Goal: Transaction & Acquisition: Book appointment/travel/reservation

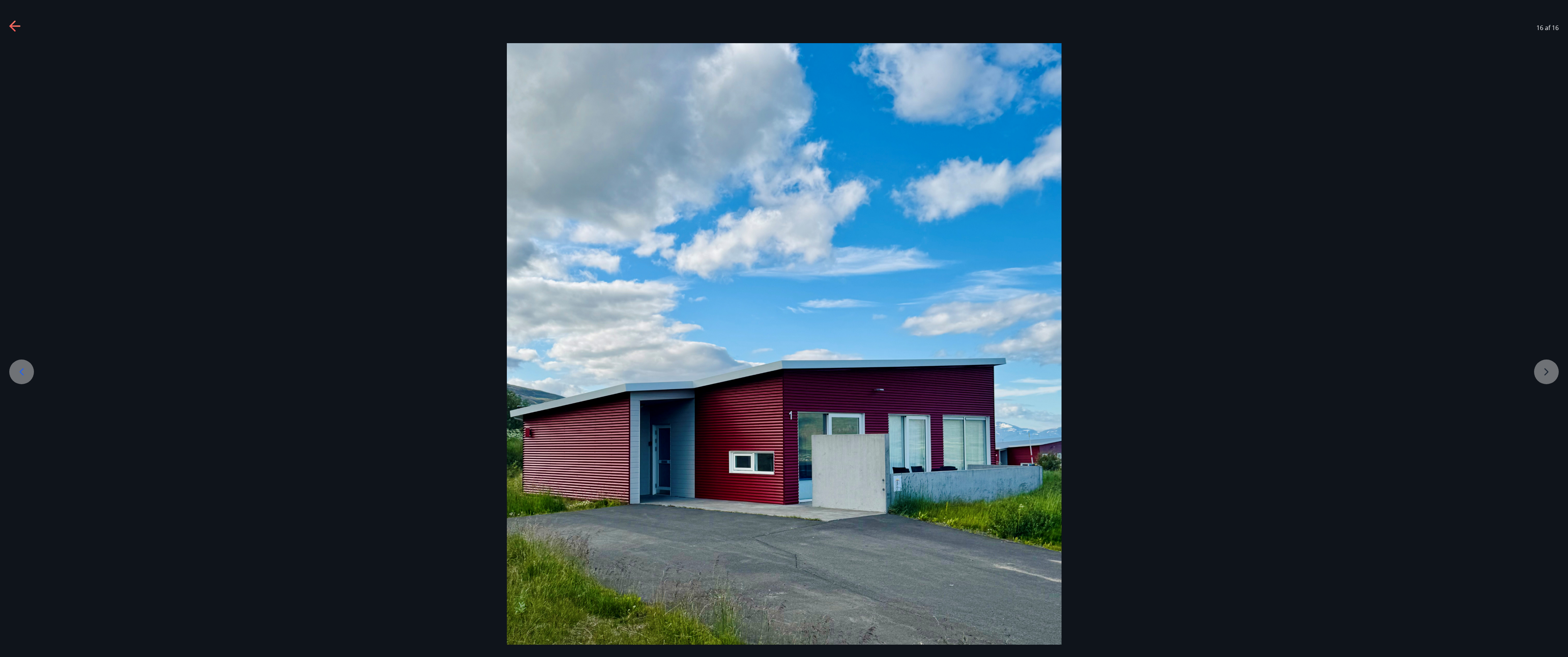
scroll to position [111, 0]
click at [9, 22] on icon at bounding box center [15, 27] width 12 height 12
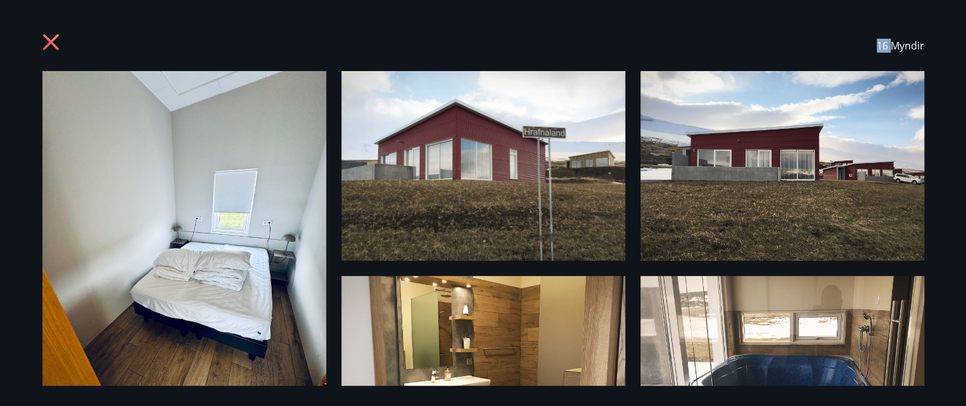
click at [890, 39] on span "16 Myndir" at bounding box center [901, 46] width 48 height 14
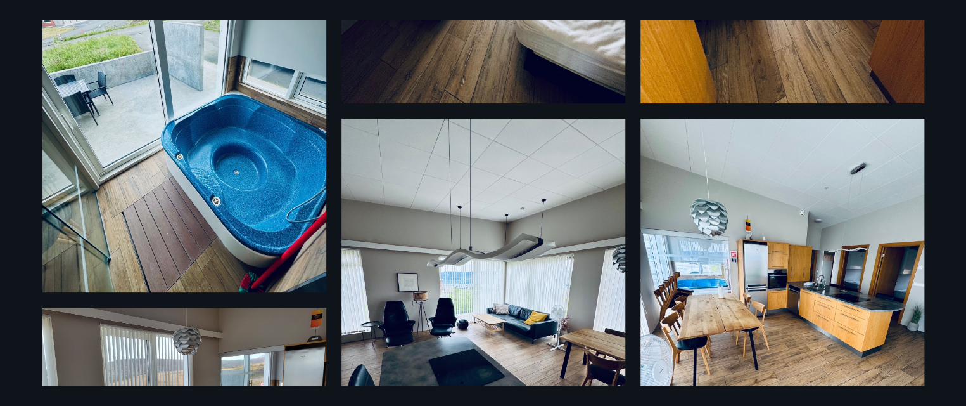
scroll to position [0, 0]
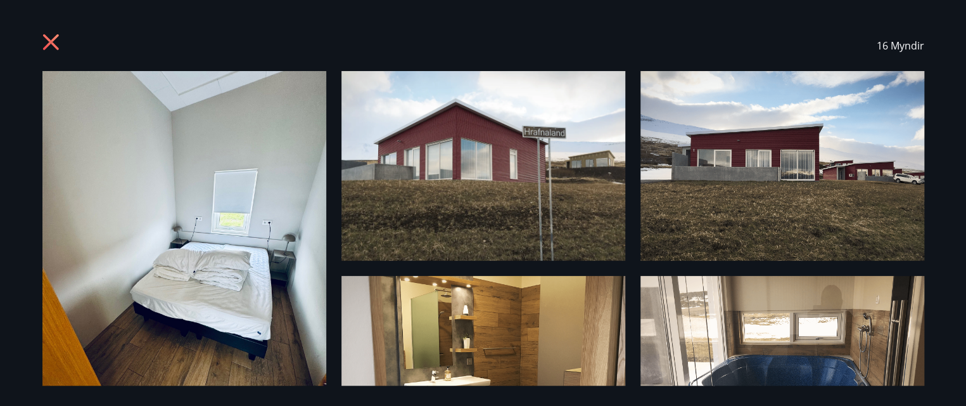
click at [507, 167] on img at bounding box center [484, 165] width 284 height 189
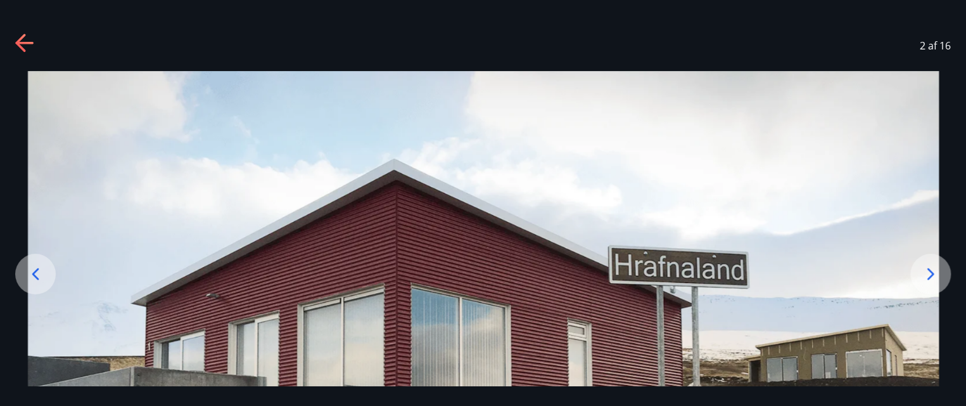
click at [943, 281] on div at bounding box center [931, 273] width 41 height 41
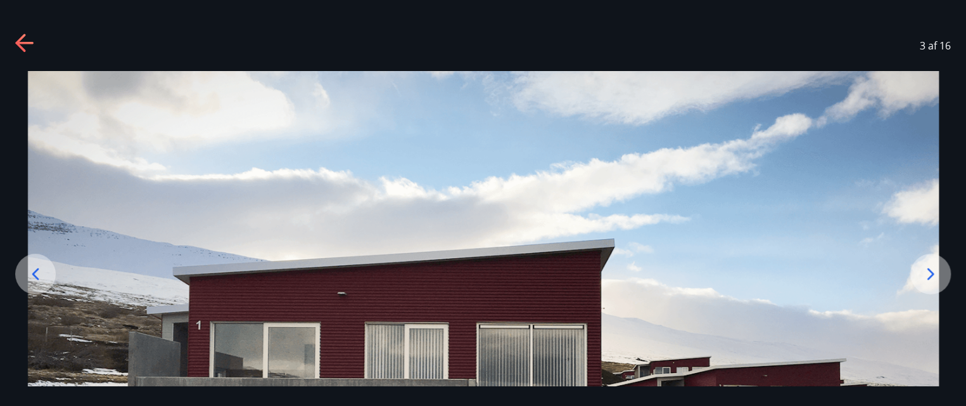
click at [943, 279] on div at bounding box center [931, 273] width 41 height 41
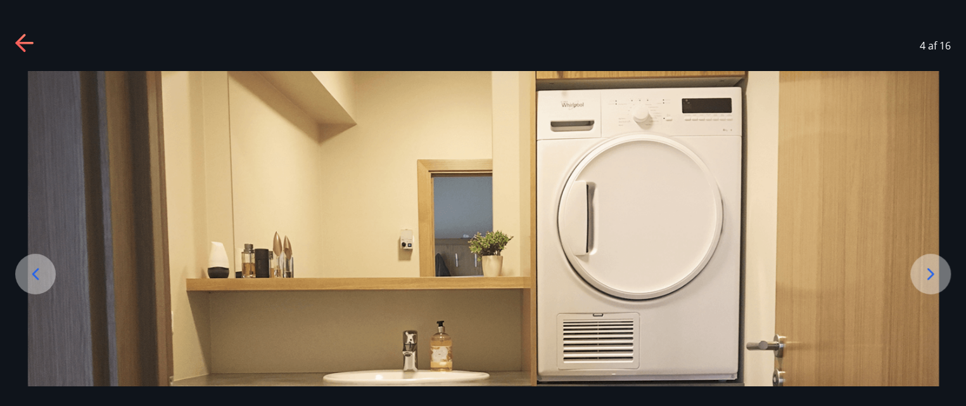
click at [943, 279] on div at bounding box center [931, 273] width 41 height 41
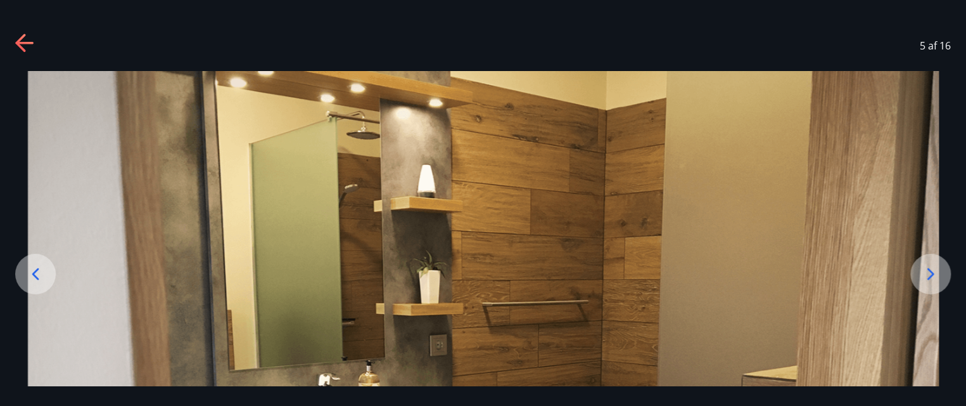
click at [943, 279] on div at bounding box center [931, 273] width 41 height 41
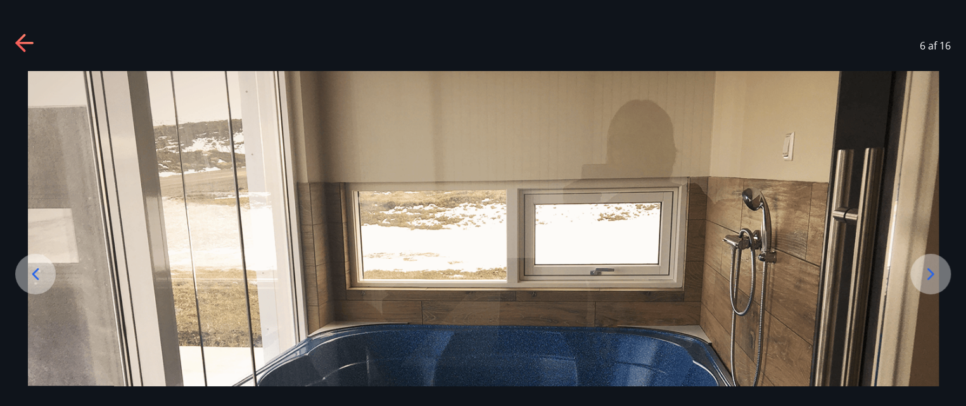
click at [943, 279] on div at bounding box center [931, 273] width 41 height 41
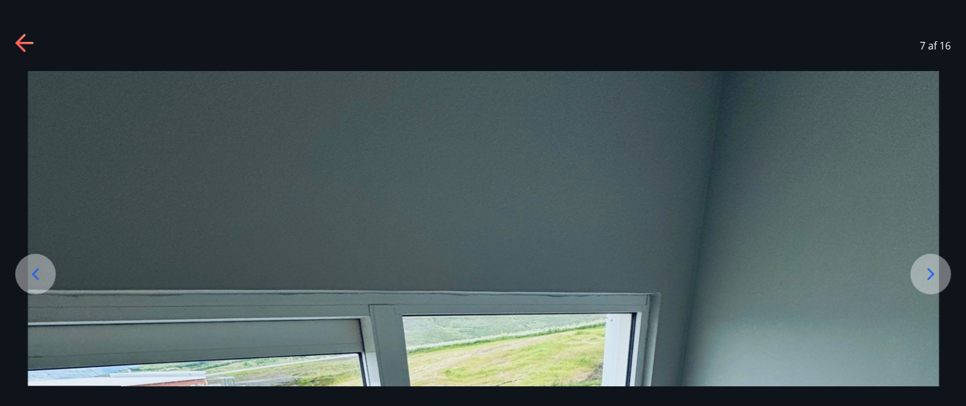
click at [943, 279] on div at bounding box center [931, 273] width 41 height 41
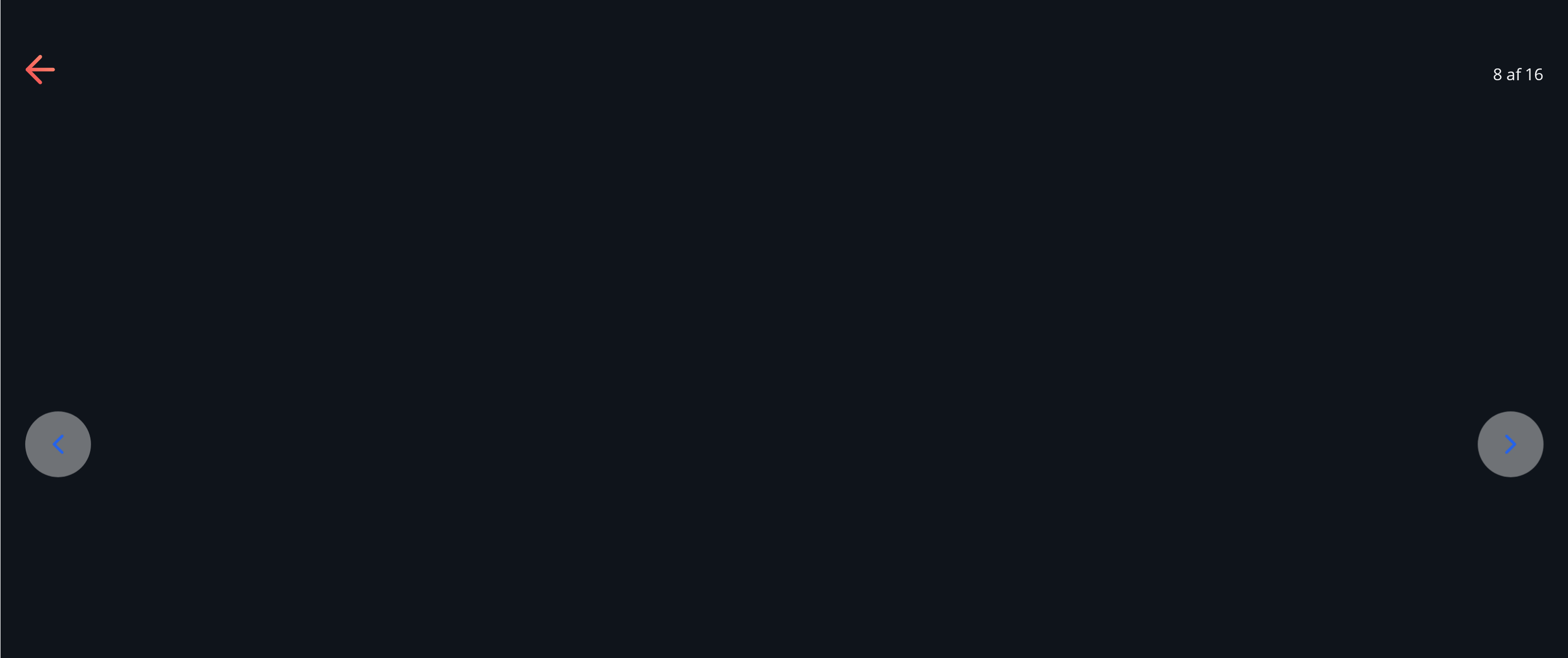
scroll to position [149, 0]
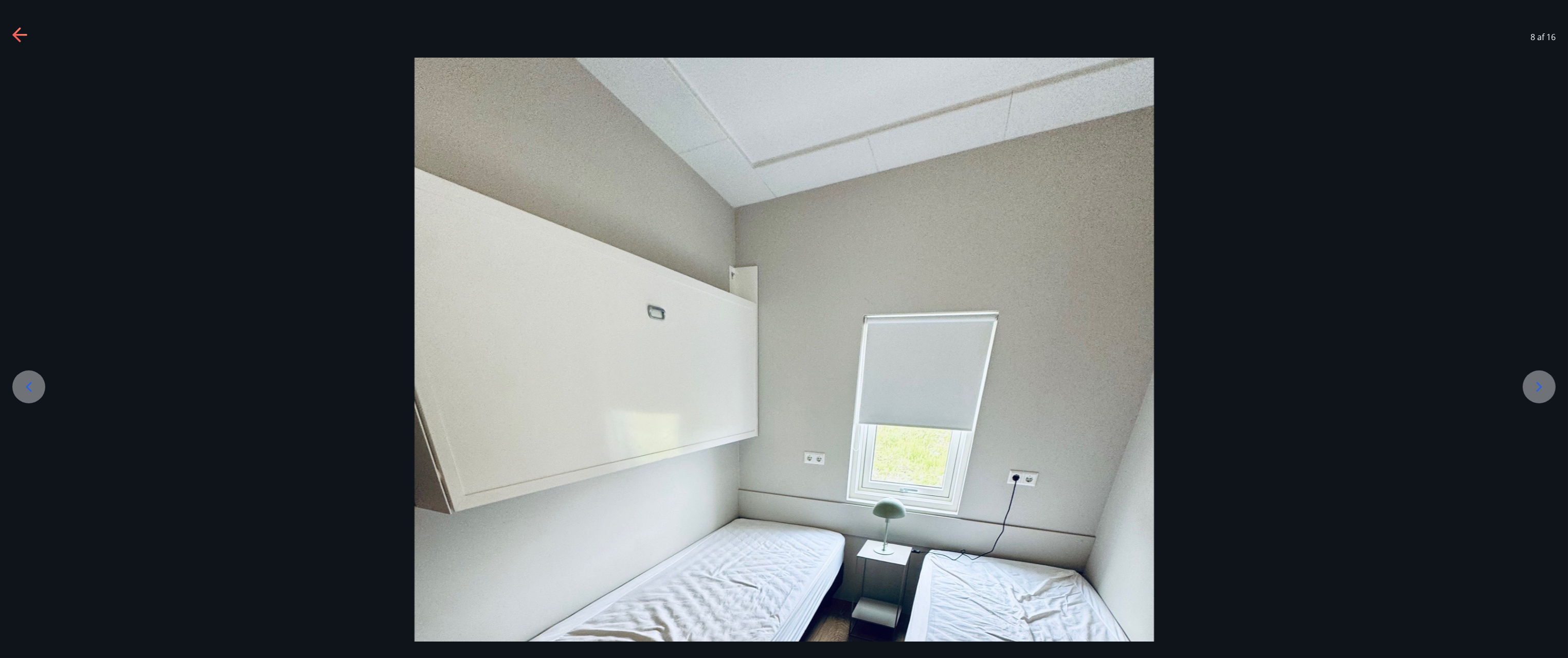
click at [1535, 378] on icon at bounding box center [1540, 386] width 16 height 16
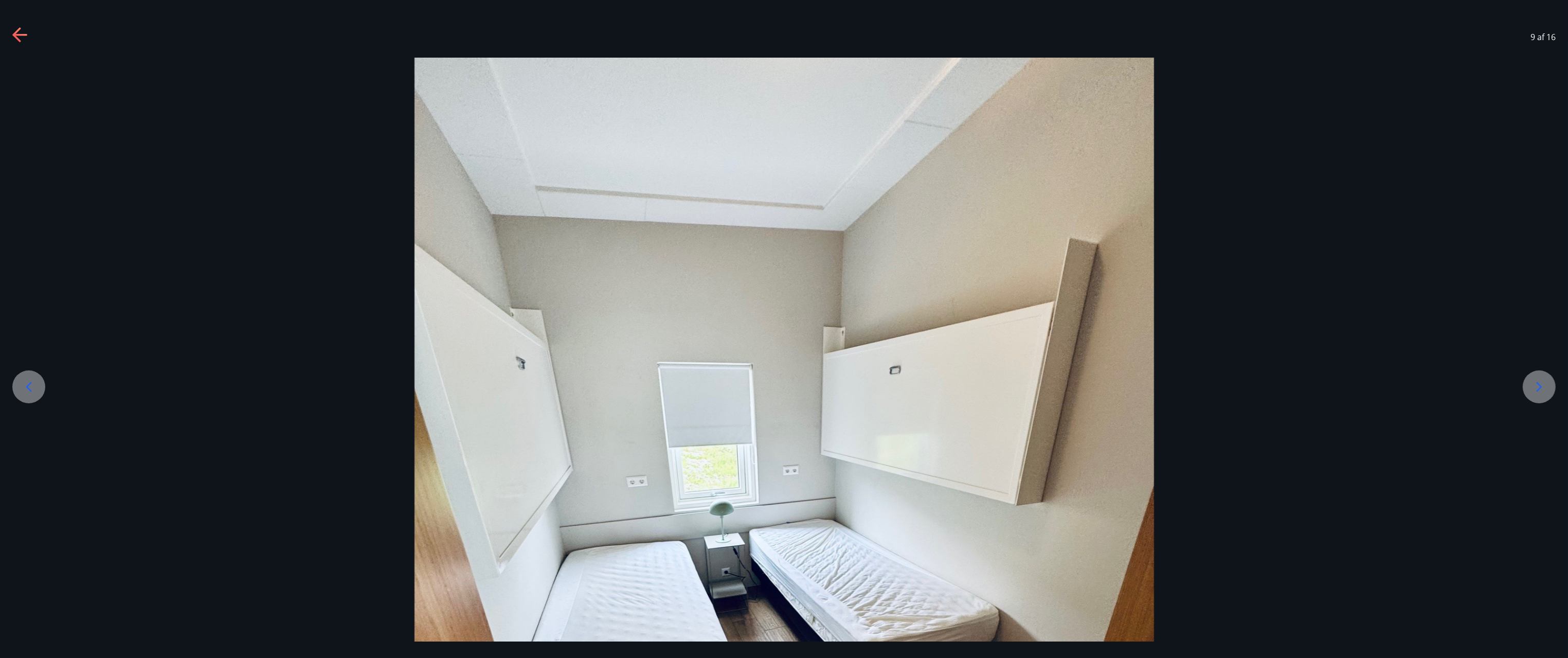
click at [22, 380] on icon at bounding box center [28, 386] width 16 height 16
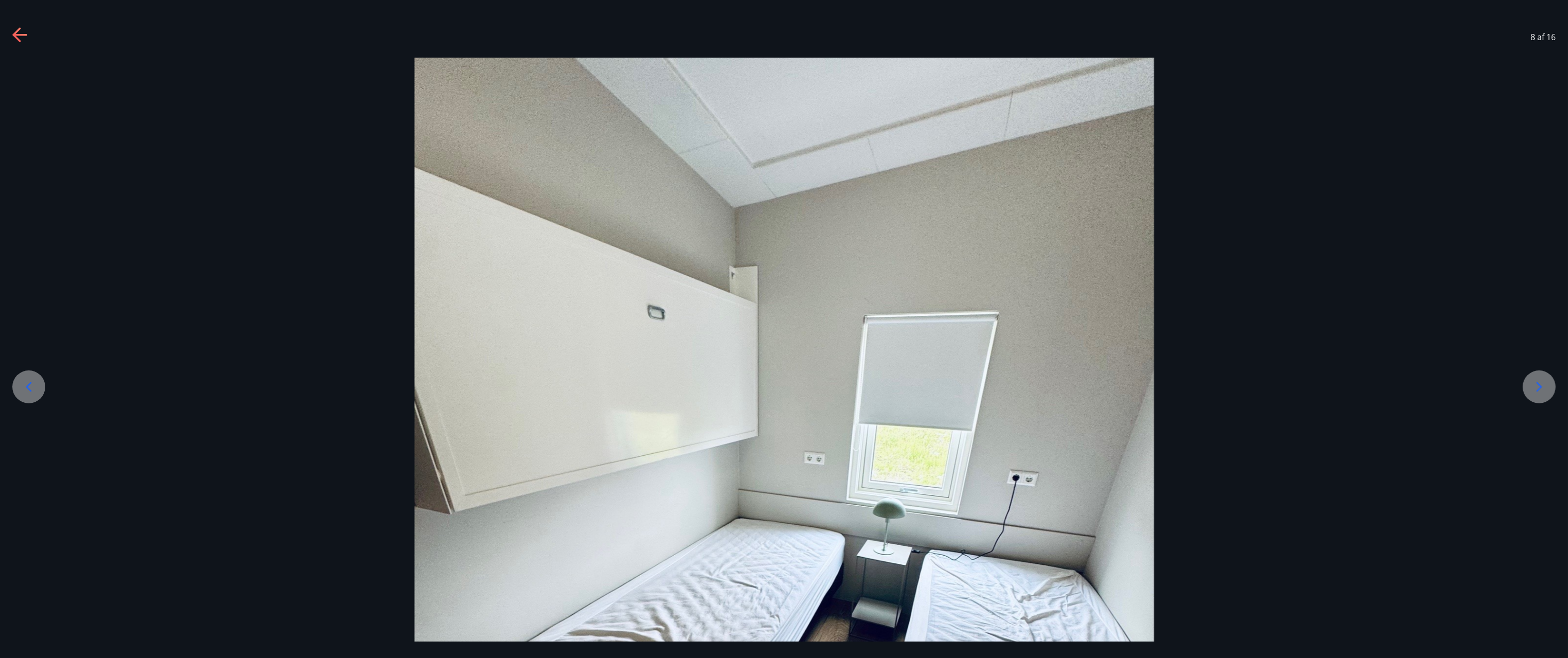
click at [1548, 389] on icon at bounding box center [1540, 386] width 16 height 16
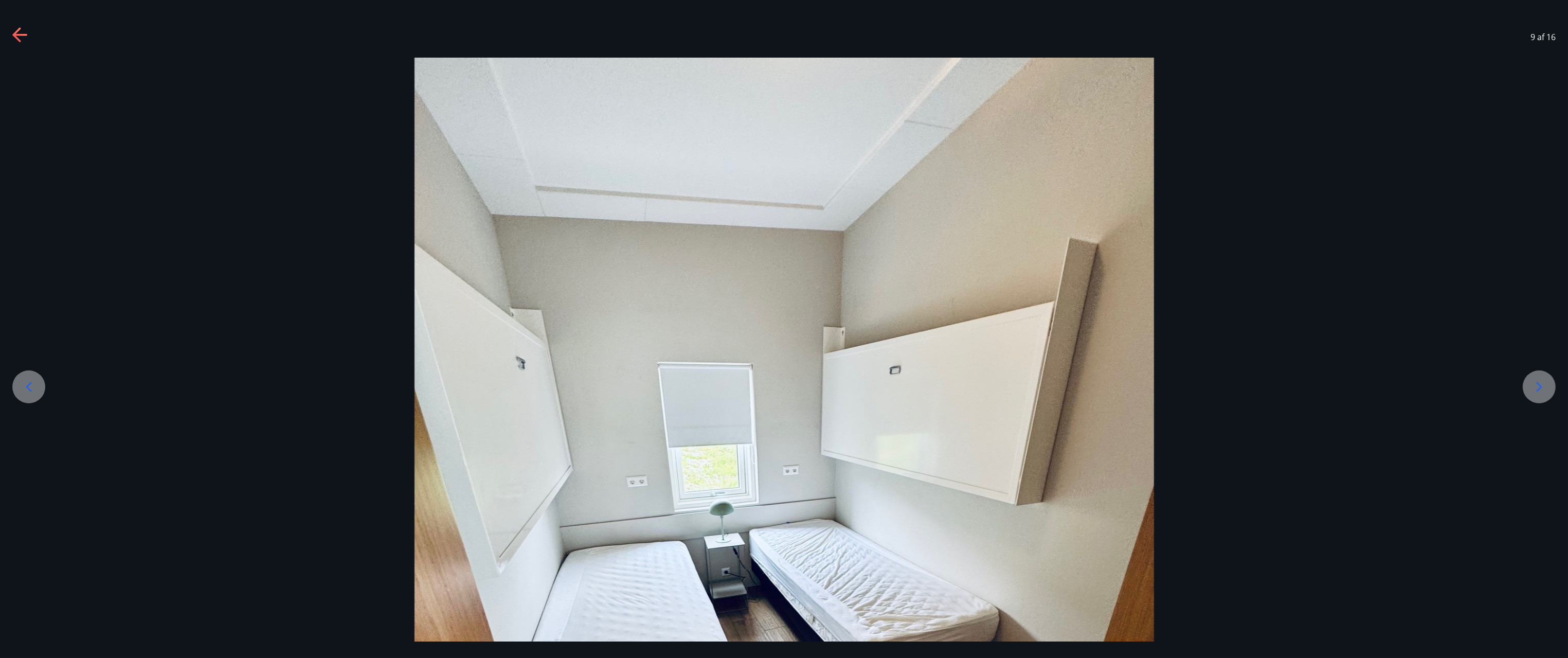
click at [1547, 389] on icon at bounding box center [1540, 386] width 16 height 16
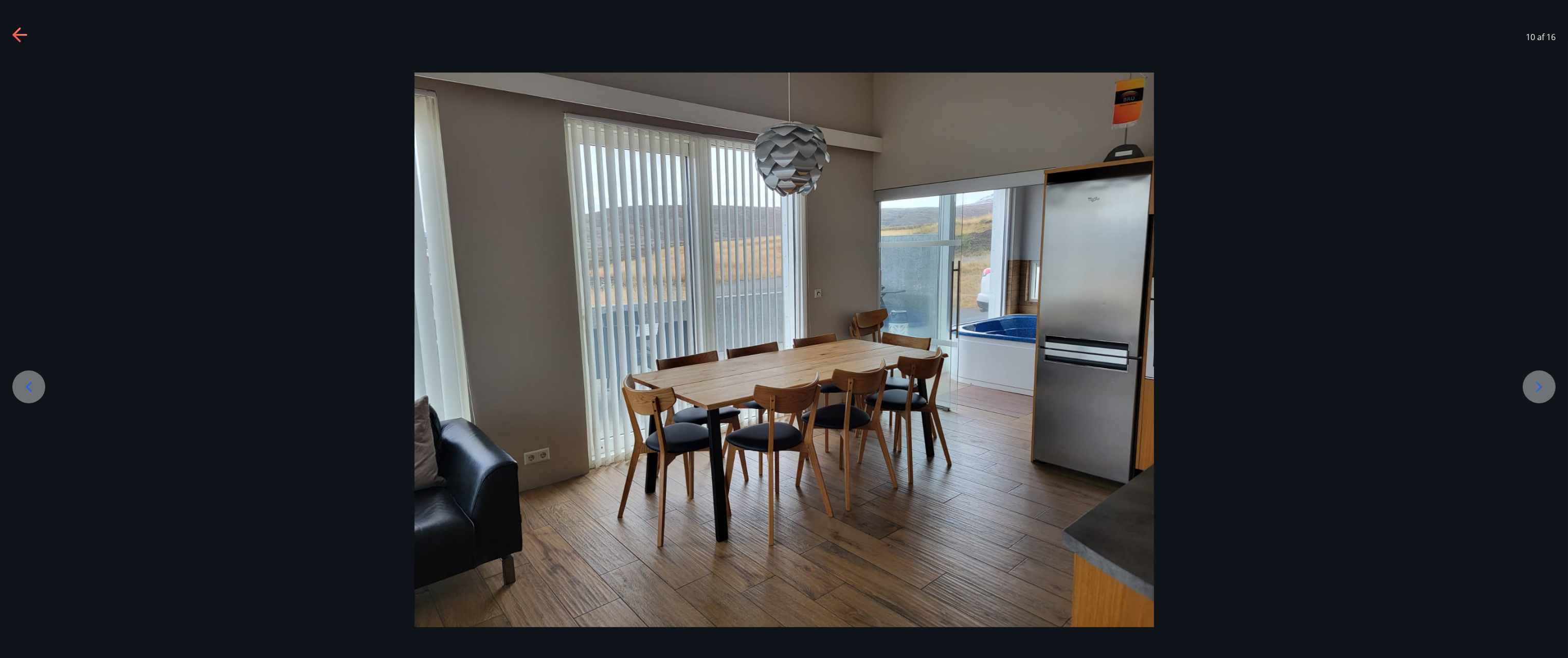
click at [1547, 389] on icon at bounding box center [1540, 386] width 16 height 16
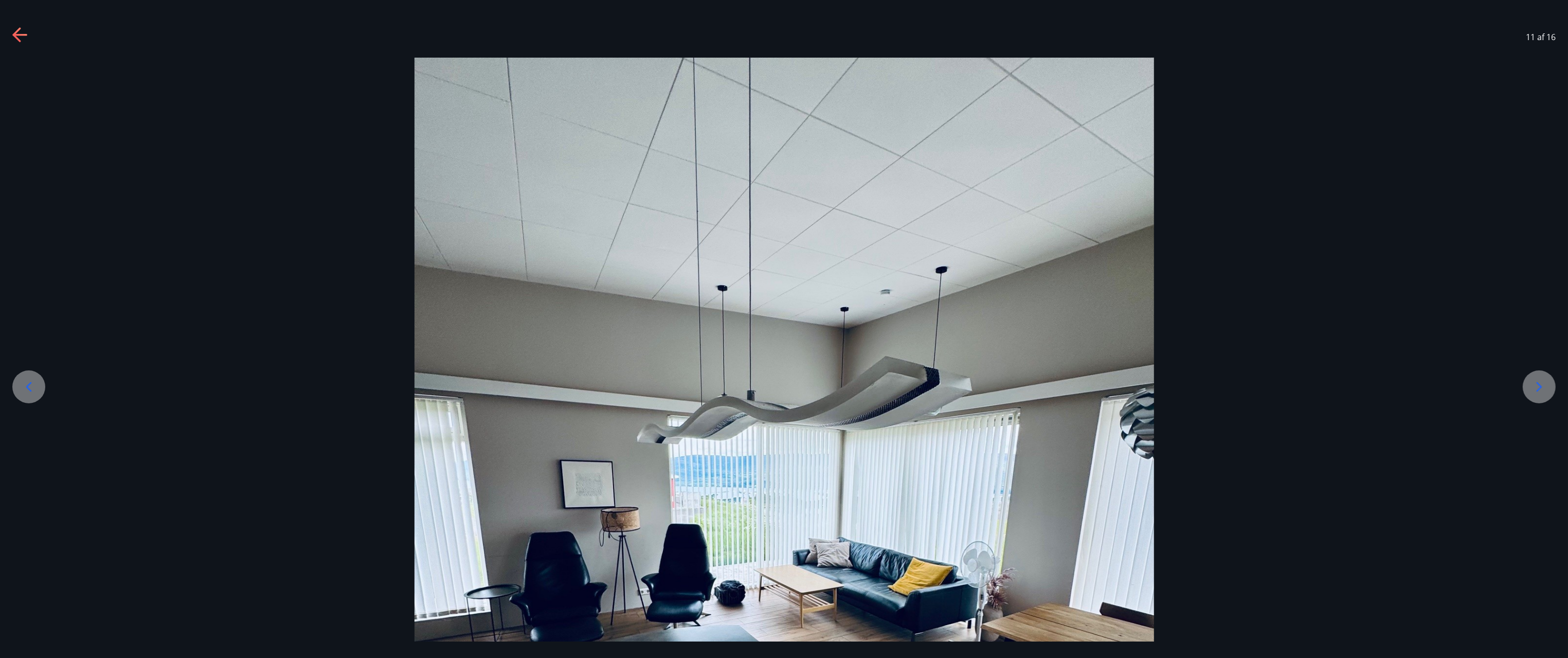
click at [1547, 389] on icon at bounding box center [1540, 386] width 16 height 16
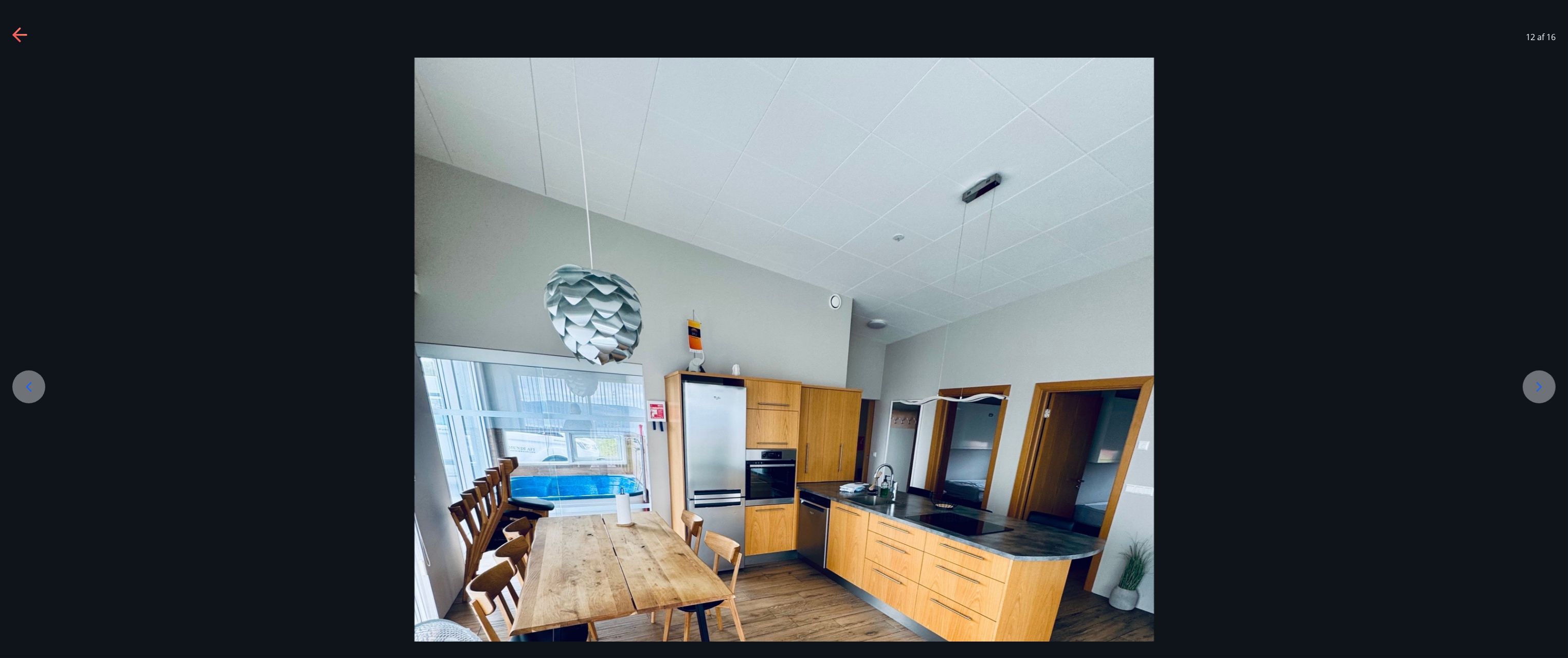
click at [1547, 389] on icon at bounding box center [1540, 386] width 16 height 16
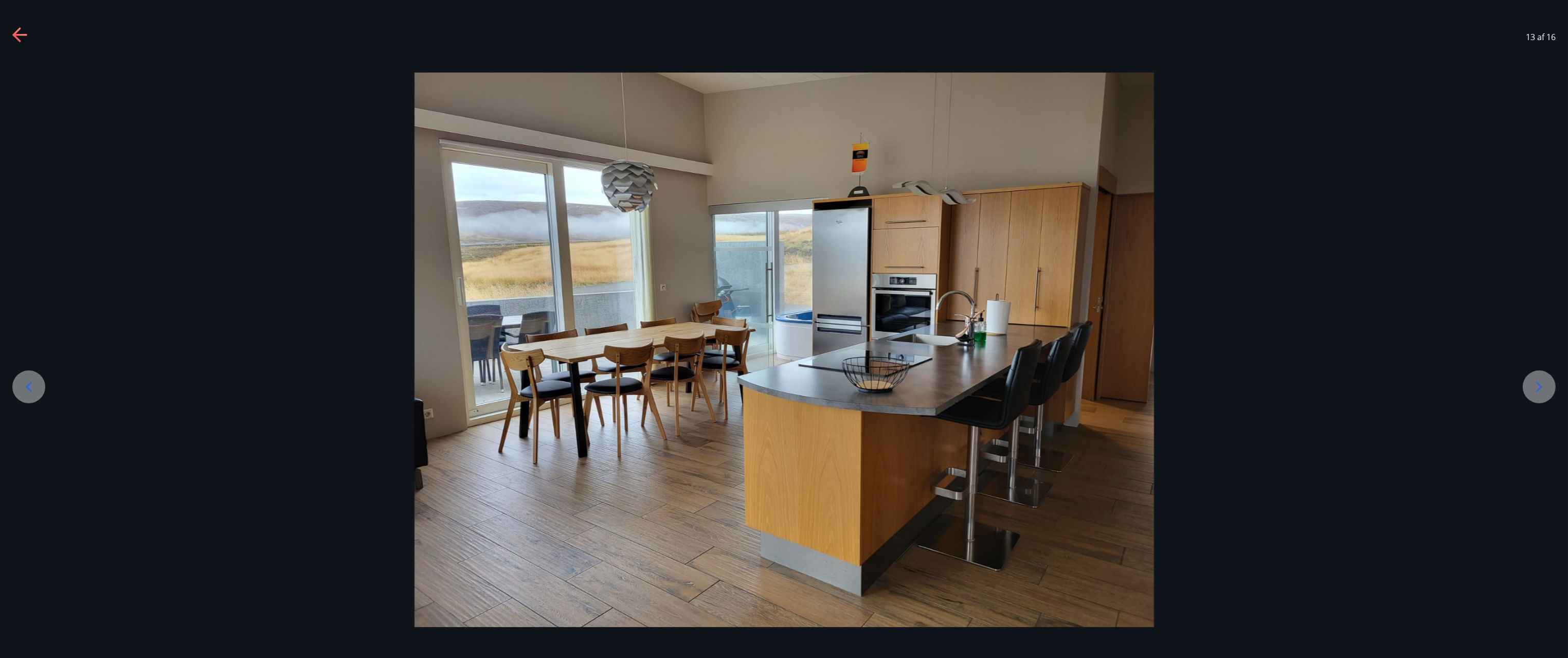
click at [1546, 389] on icon at bounding box center [1540, 386] width 16 height 16
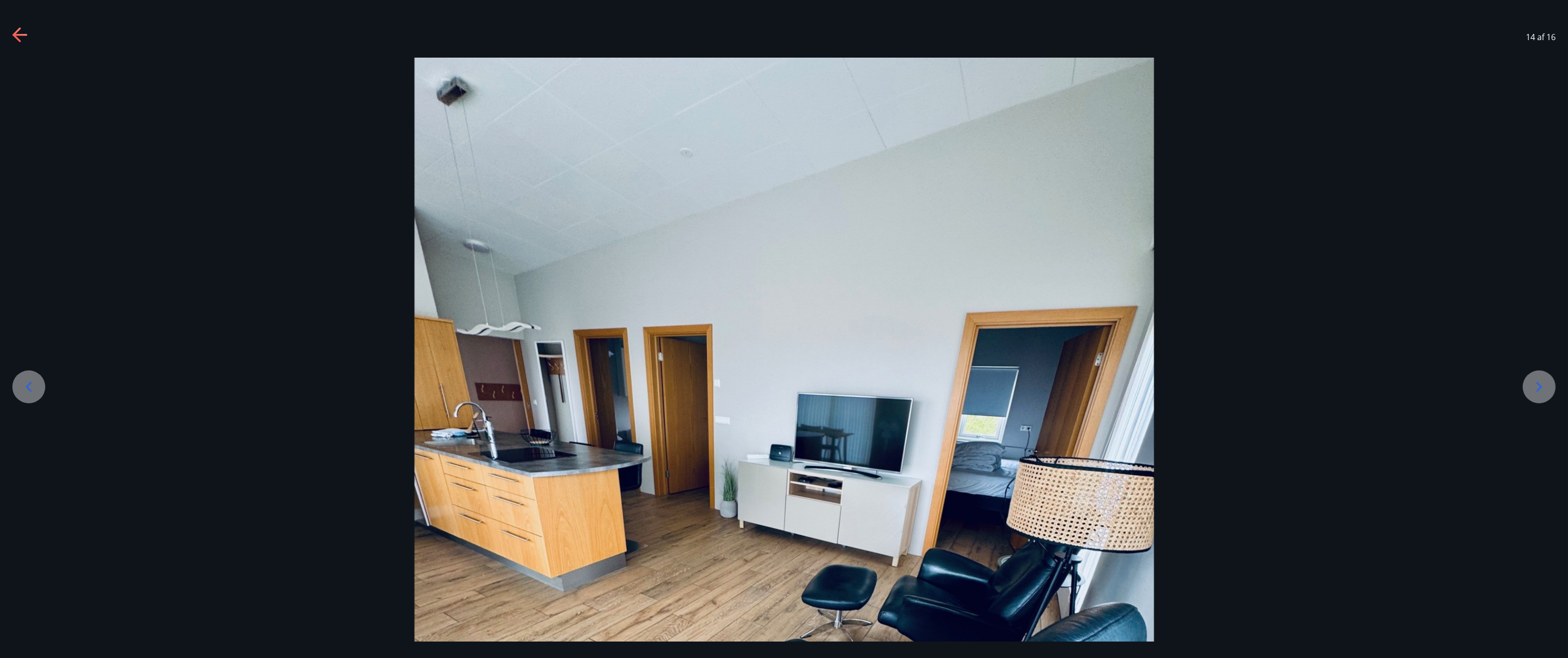
click at [1546, 389] on icon at bounding box center [1540, 386] width 16 height 16
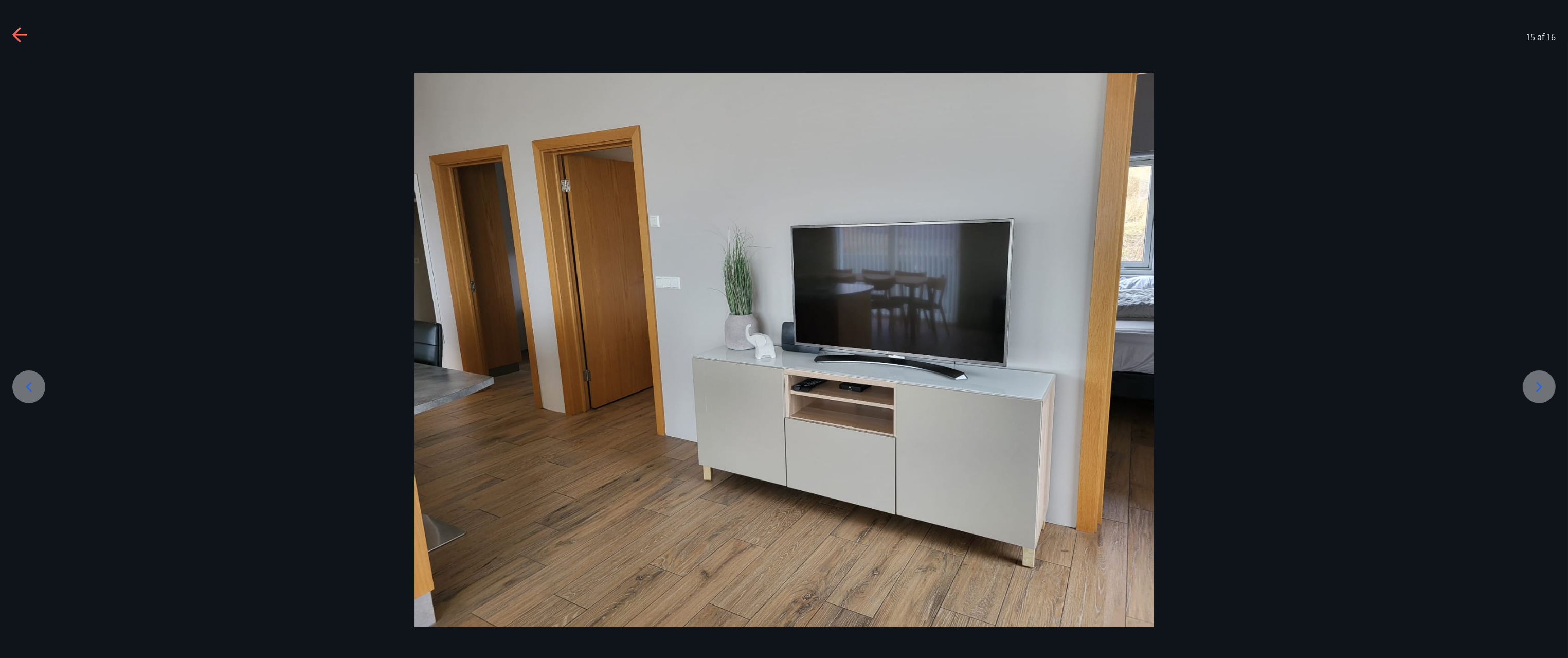
click at [1546, 389] on icon at bounding box center [1540, 386] width 16 height 16
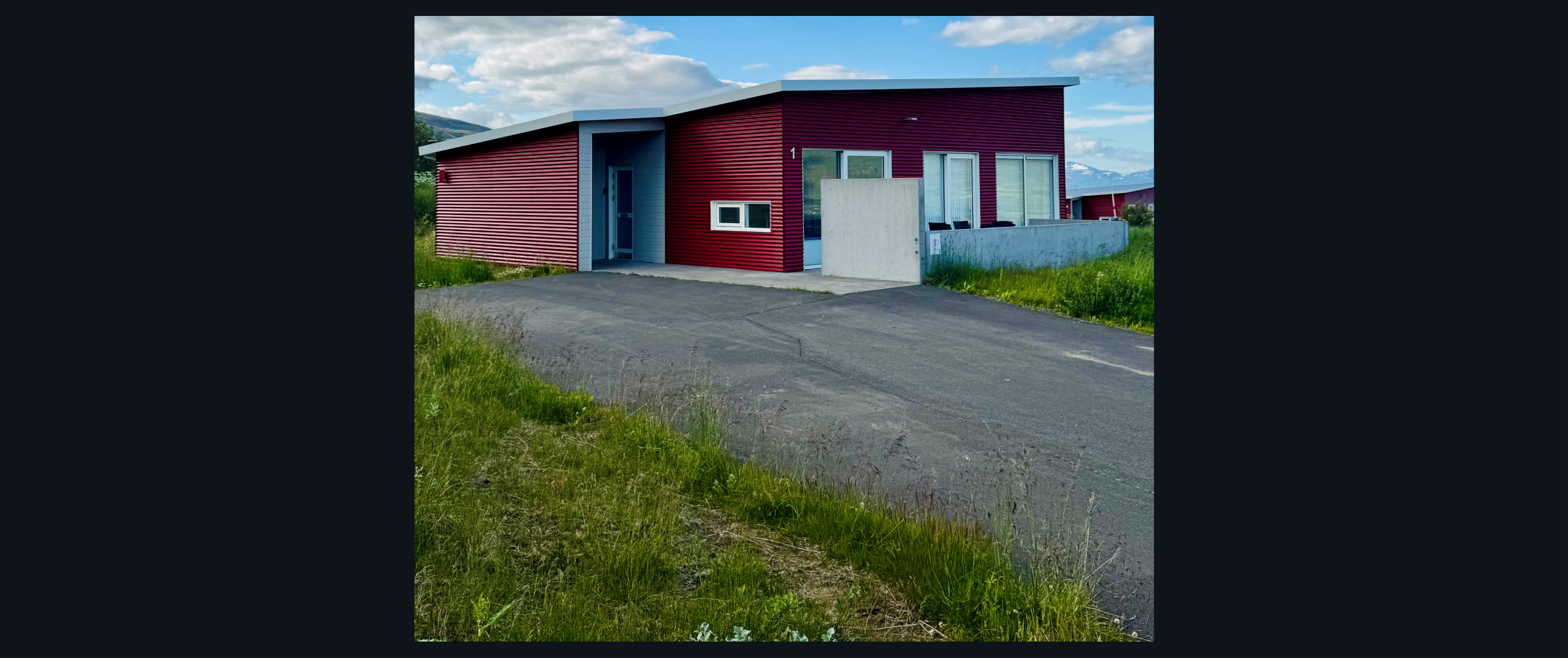
scroll to position [0, 0]
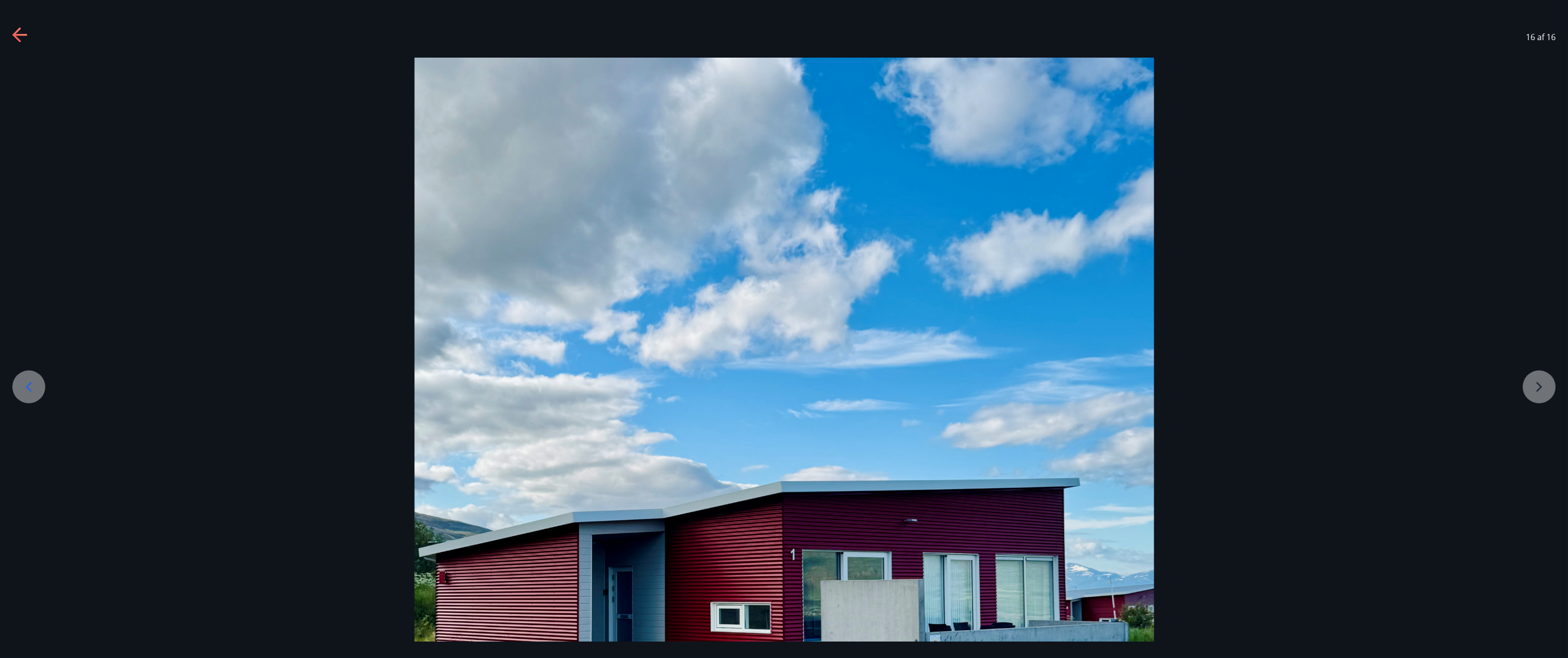
click at [1545, 386] on div at bounding box center [784, 550] width 1568 height 986
click at [31, 376] on div at bounding box center [28, 386] width 33 height 33
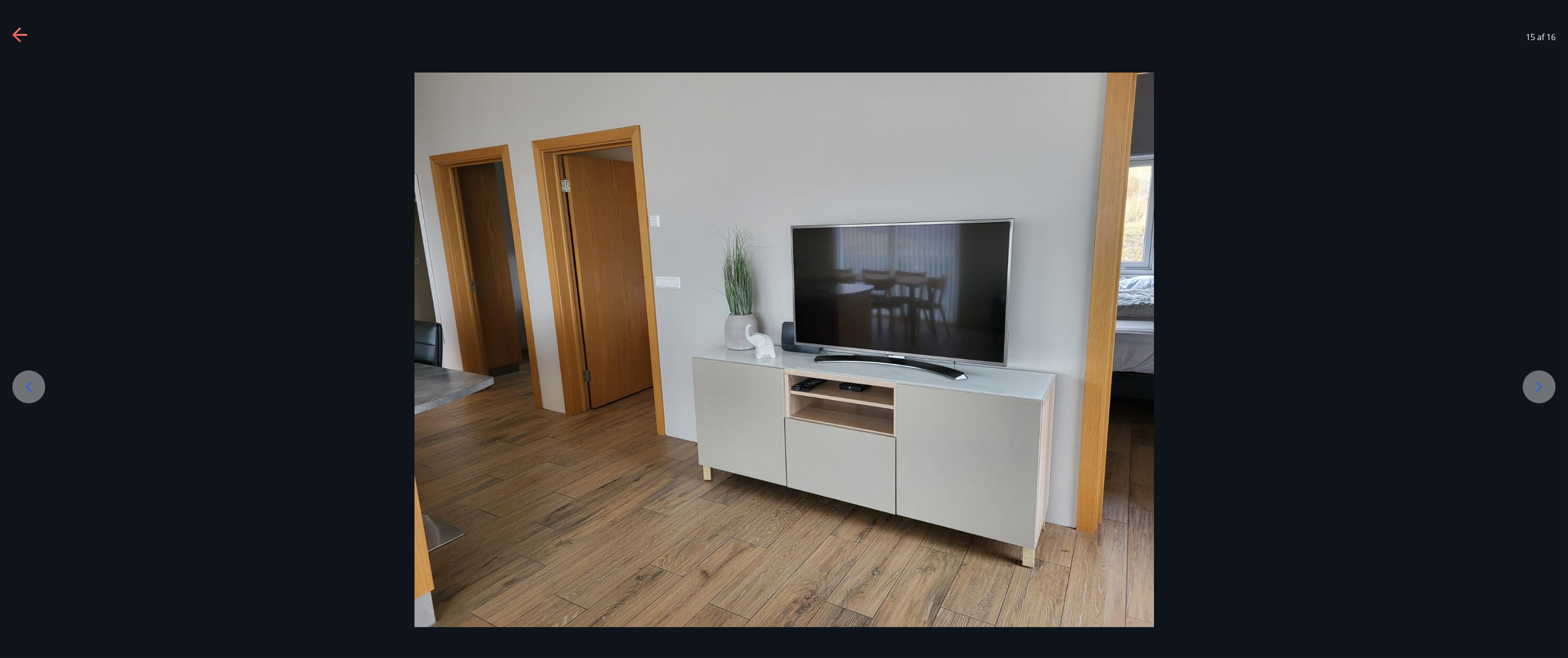
click at [31, 381] on icon at bounding box center [28, 386] width 16 height 16
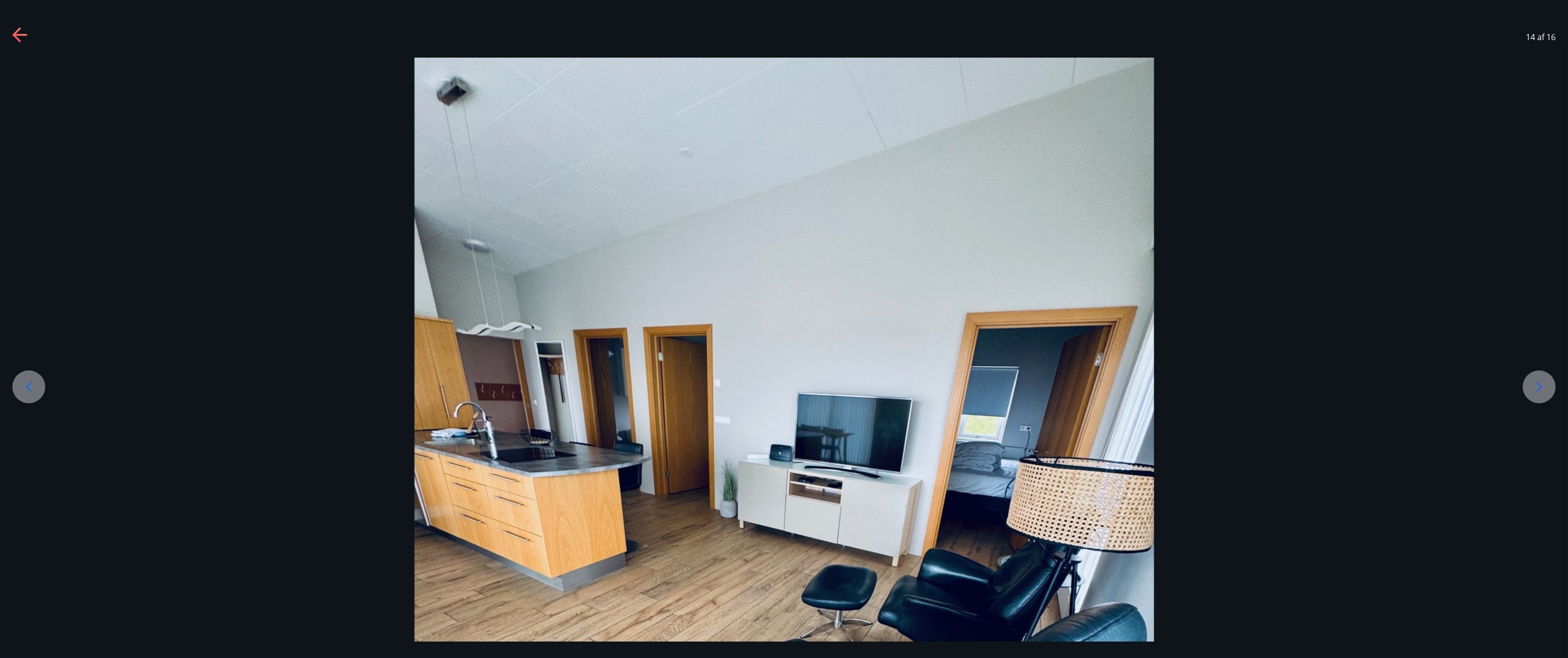
click at [31, 381] on icon at bounding box center [28, 386] width 16 height 16
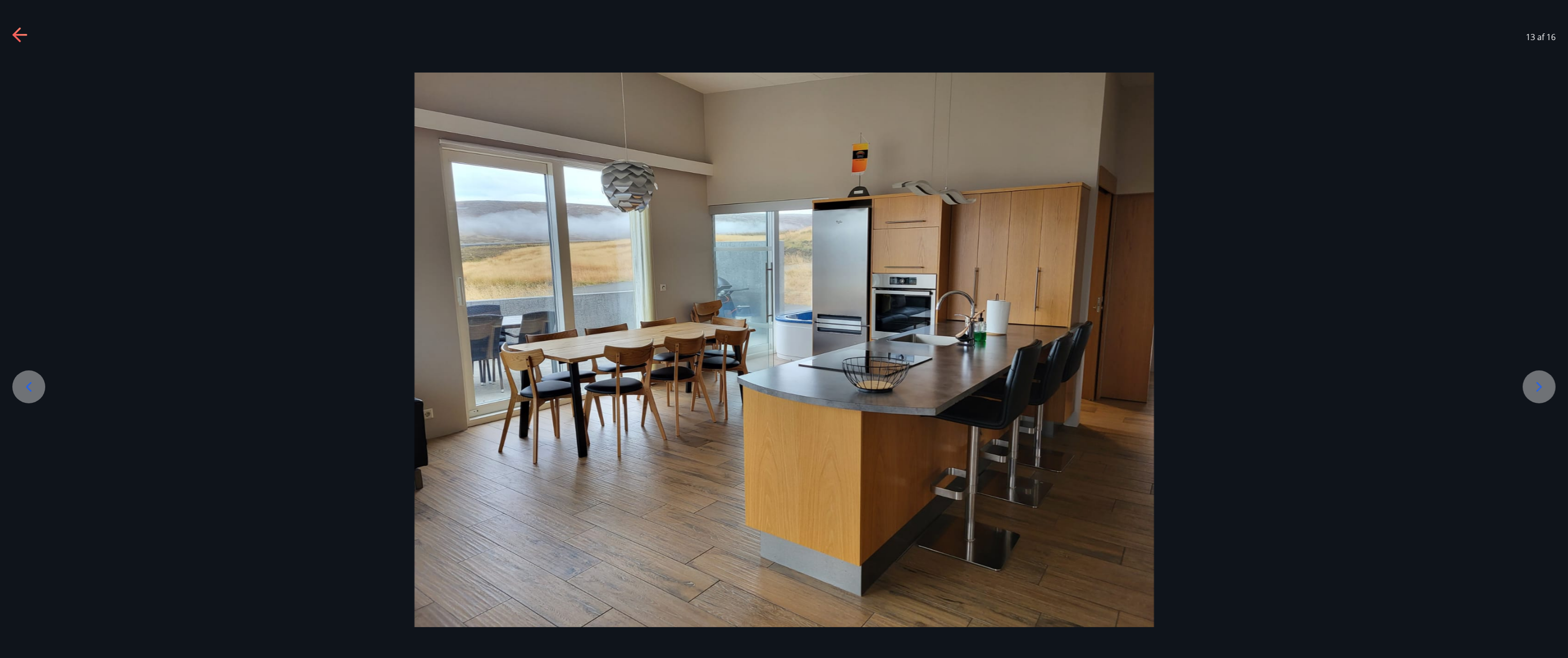
click at [31, 381] on icon at bounding box center [28, 386] width 16 height 16
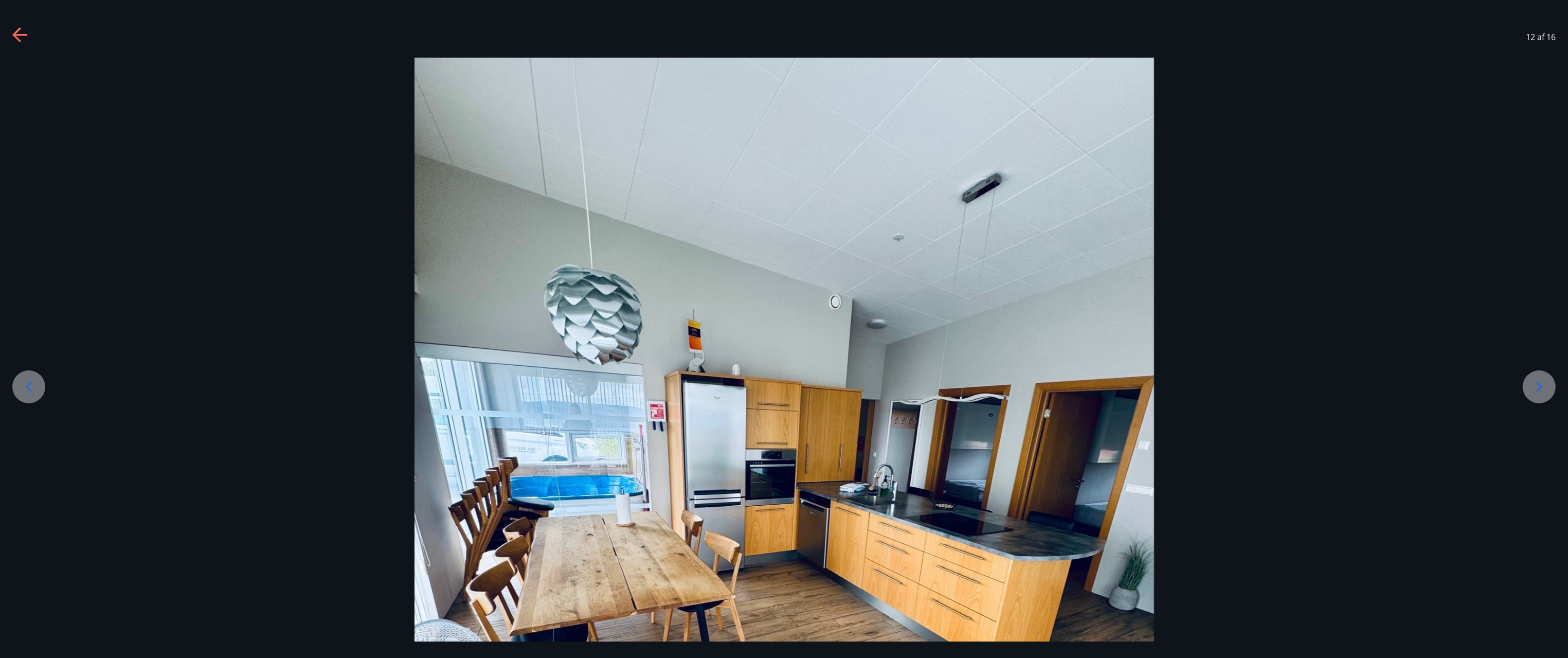
click at [31, 381] on icon at bounding box center [28, 386] width 16 height 16
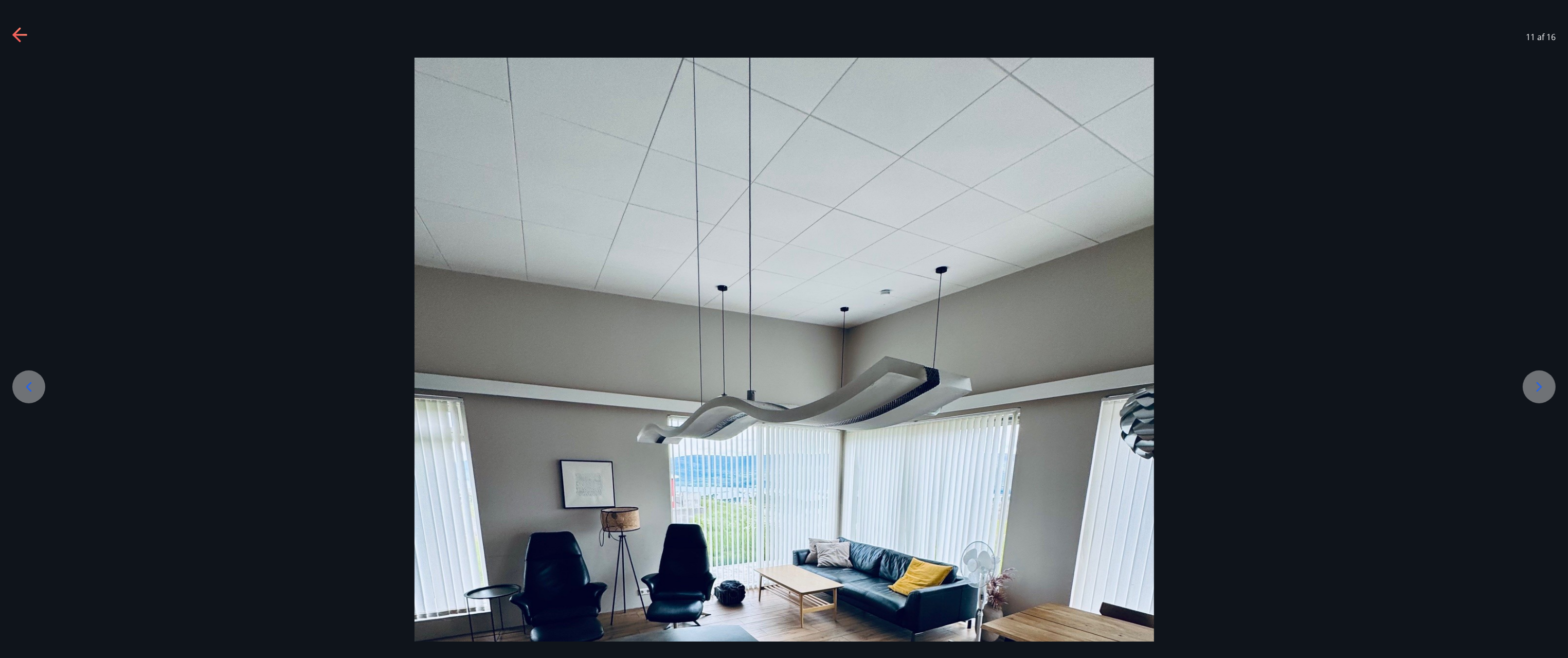
click at [31, 381] on icon at bounding box center [28, 386] width 16 height 16
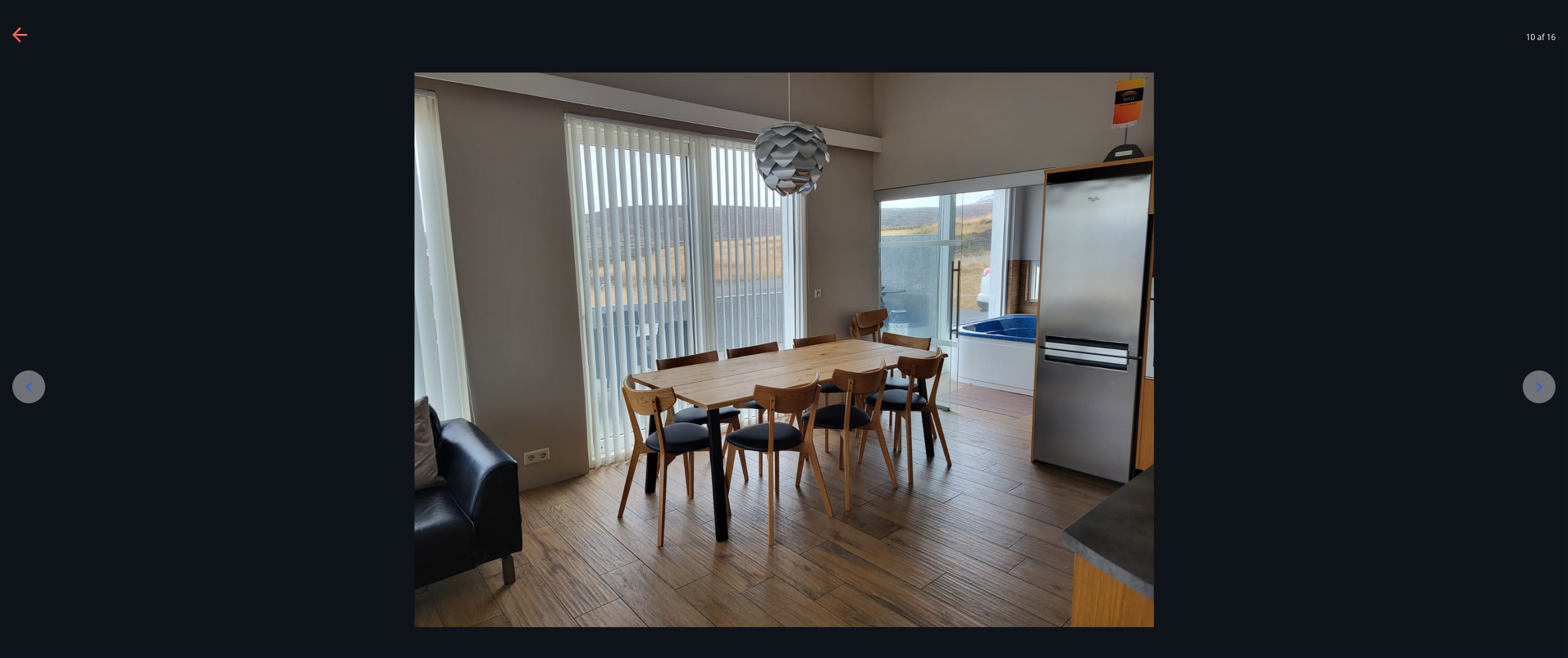
click at [31, 381] on icon at bounding box center [28, 386] width 16 height 16
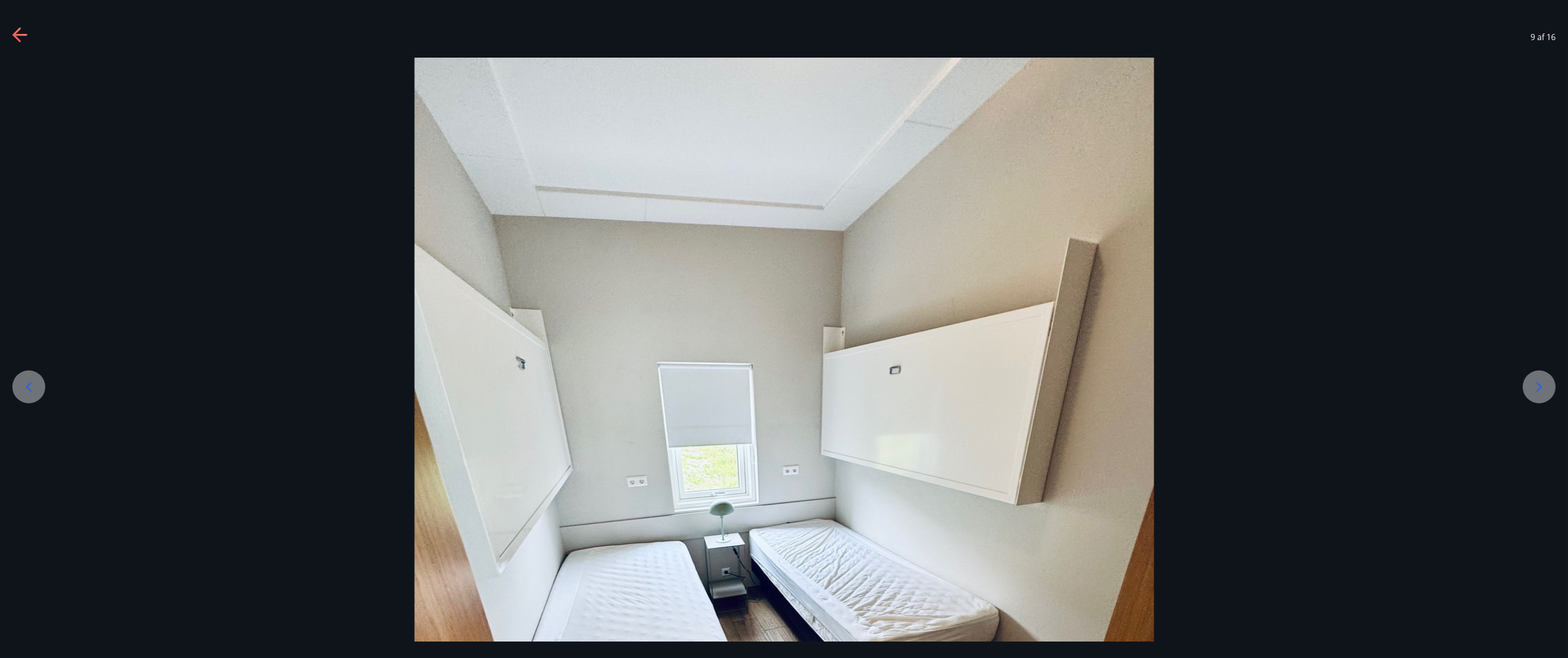
click at [31, 381] on icon at bounding box center [28, 386] width 16 height 16
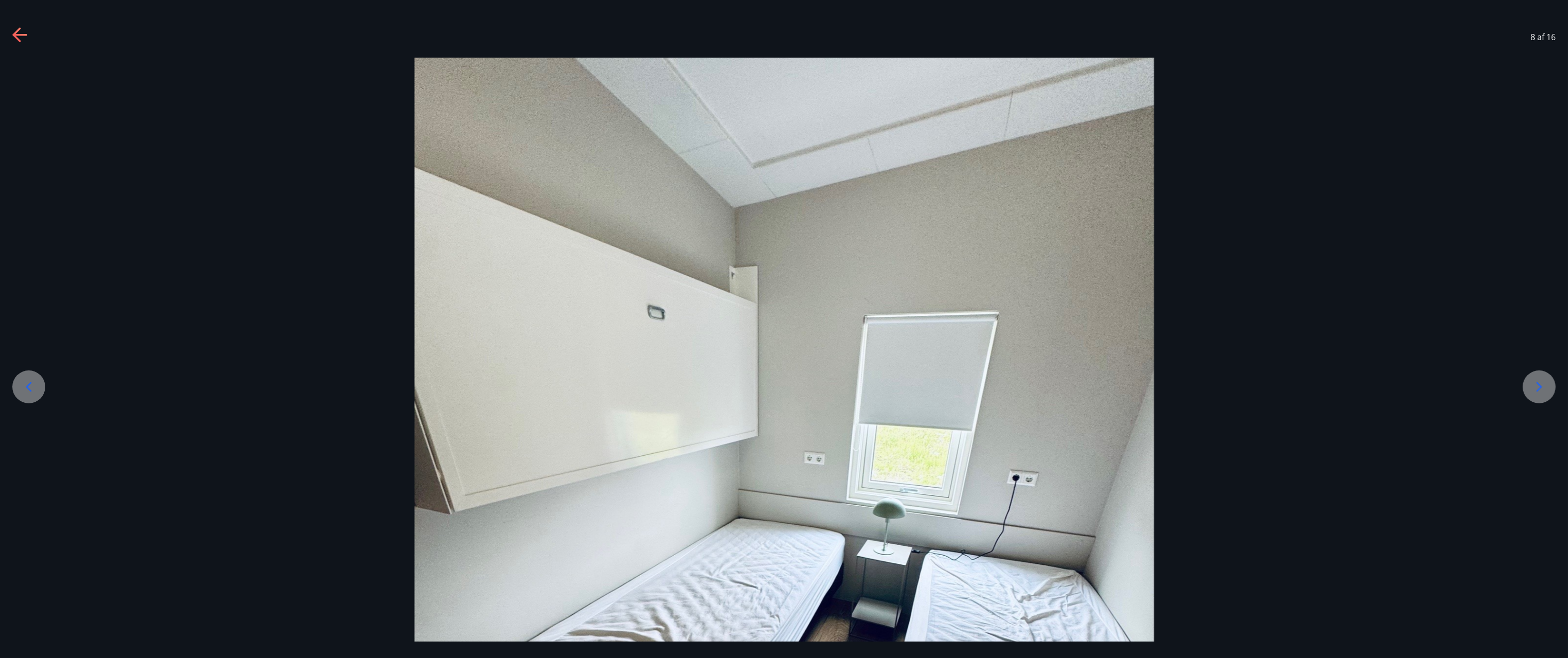
click at [31, 381] on icon at bounding box center [28, 386] width 16 height 16
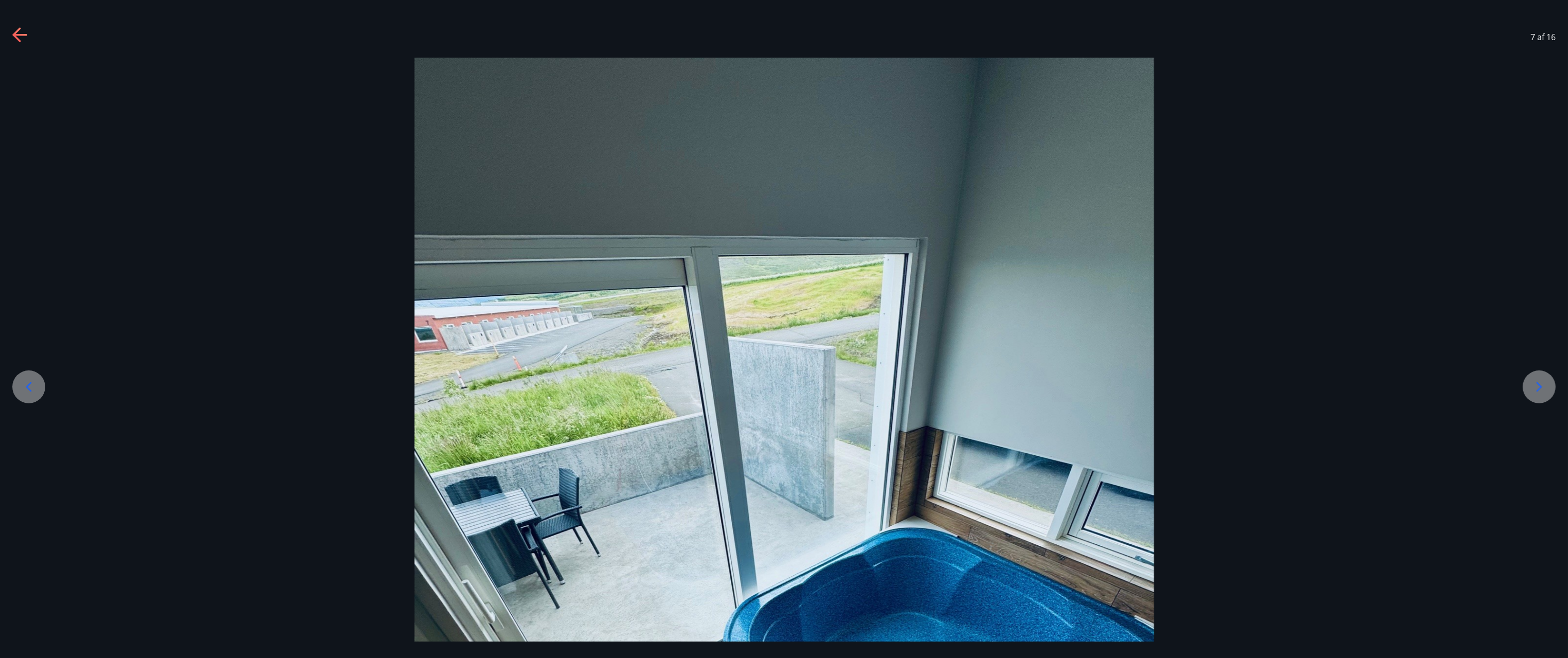
click at [31, 381] on icon at bounding box center [28, 386] width 16 height 16
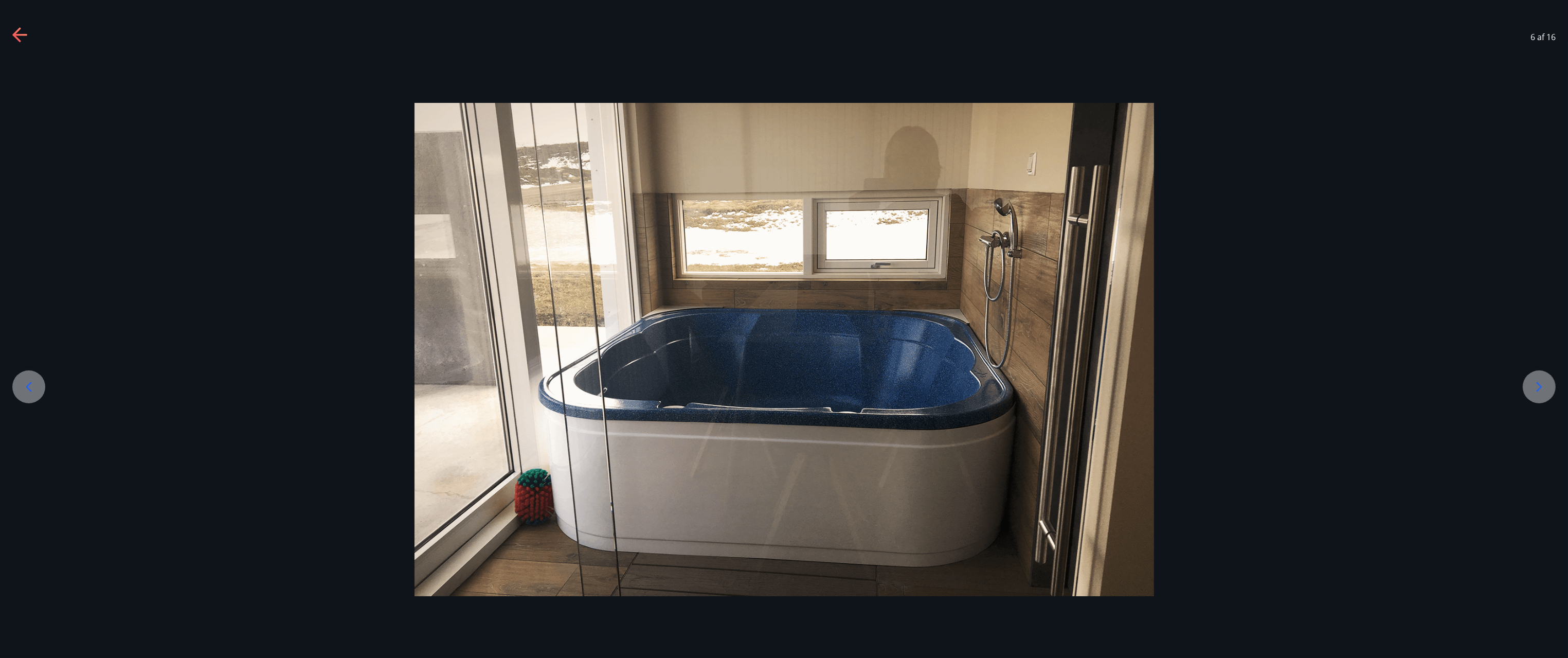
click at [31, 381] on icon at bounding box center [28, 386] width 16 height 16
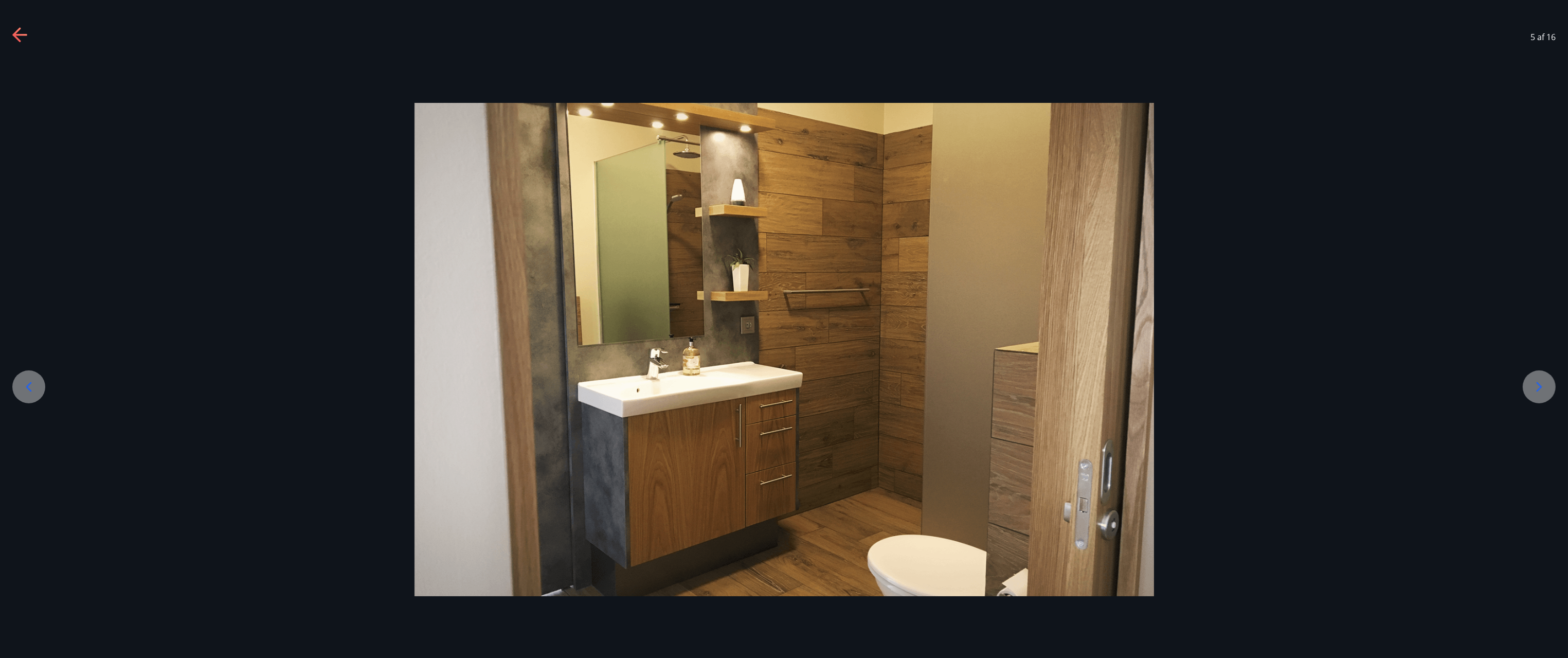
click at [31, 381] on icon at bounding box center [28, 386] width 16 height 16
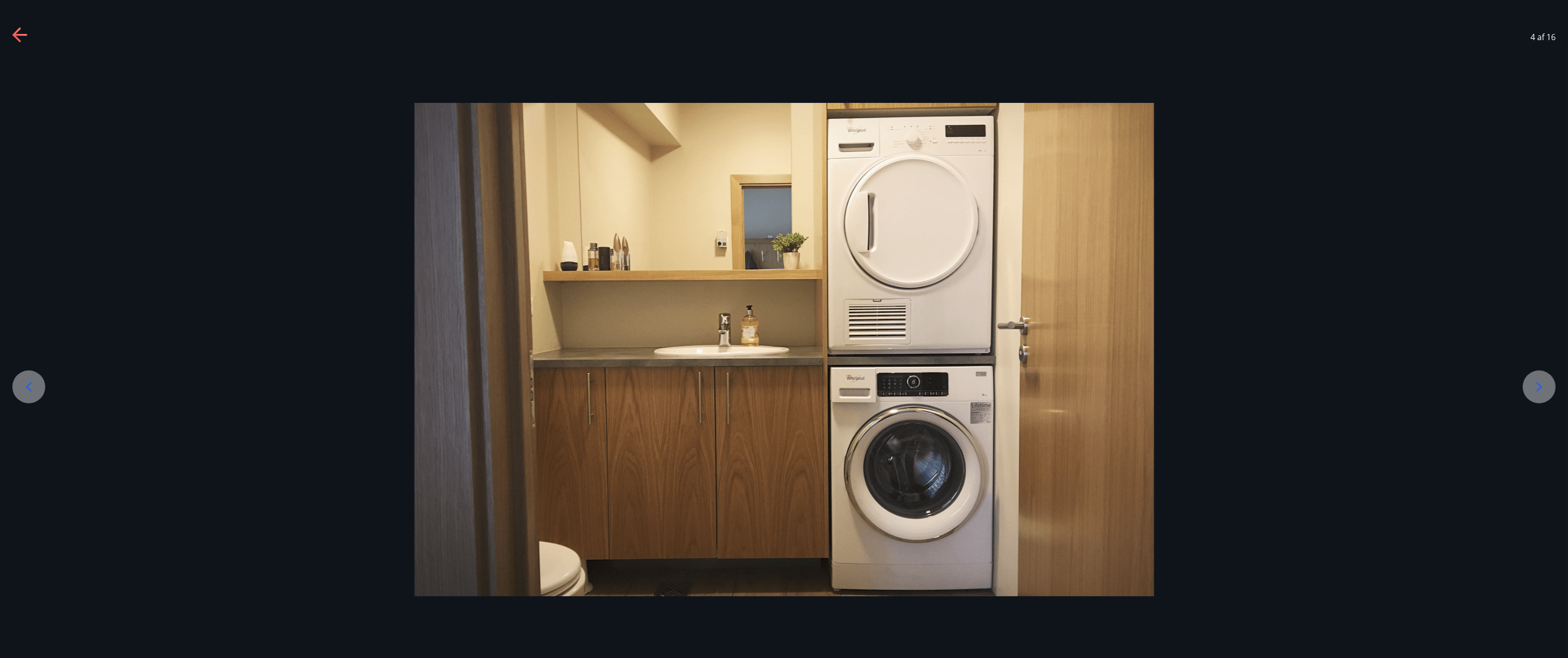
click at [31, 381] on icon at bounding box center [28, 386] width 16 height 16
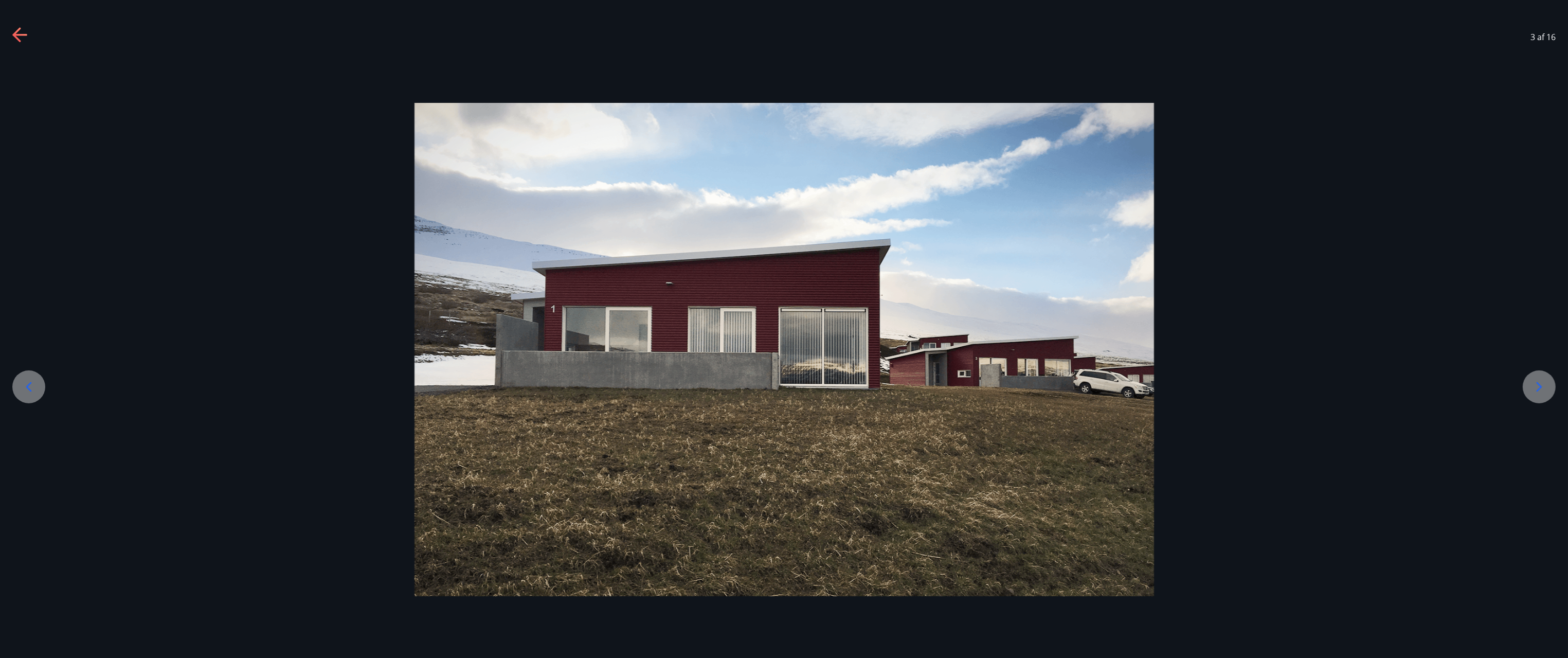
click at [31, 381] on icon at bounding box center [28, 386] width 16 height 16
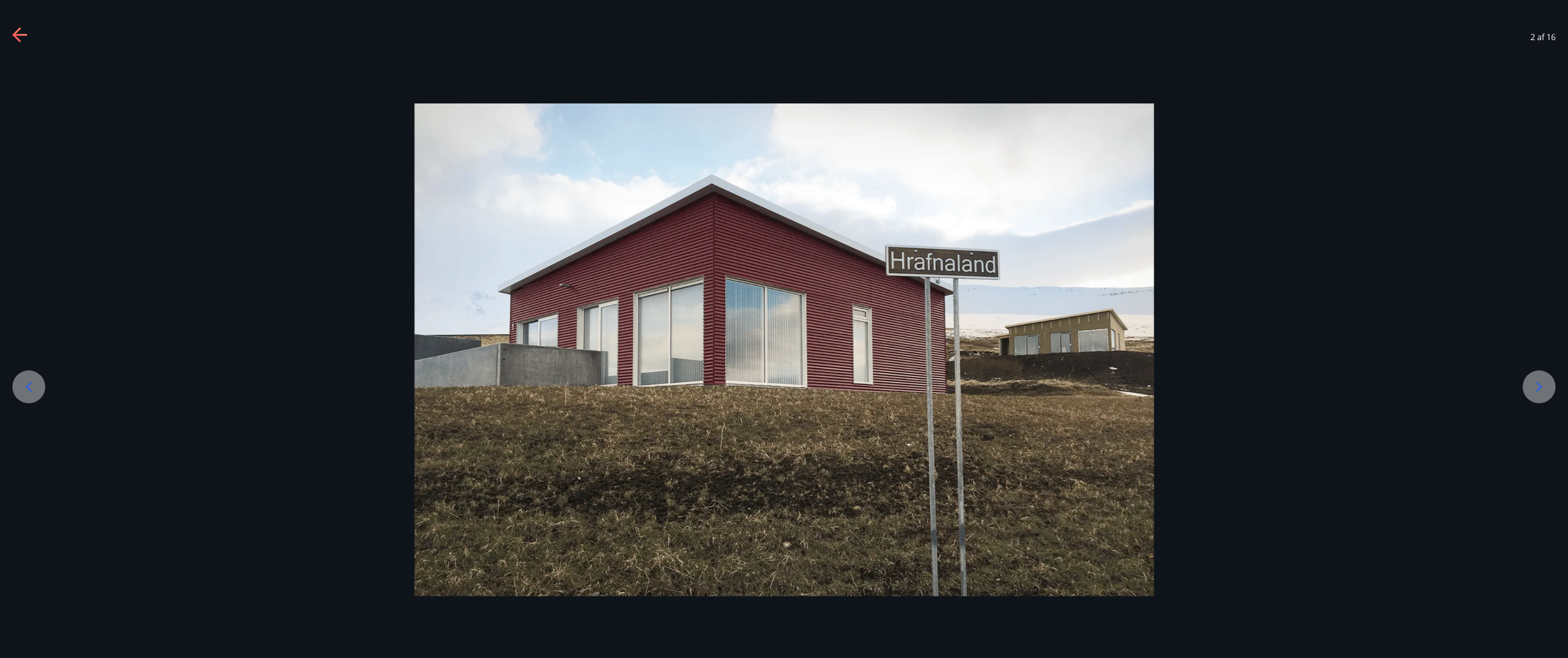
click at [31, 381] on icon at bounding box center [28, 386] width 16 height 16
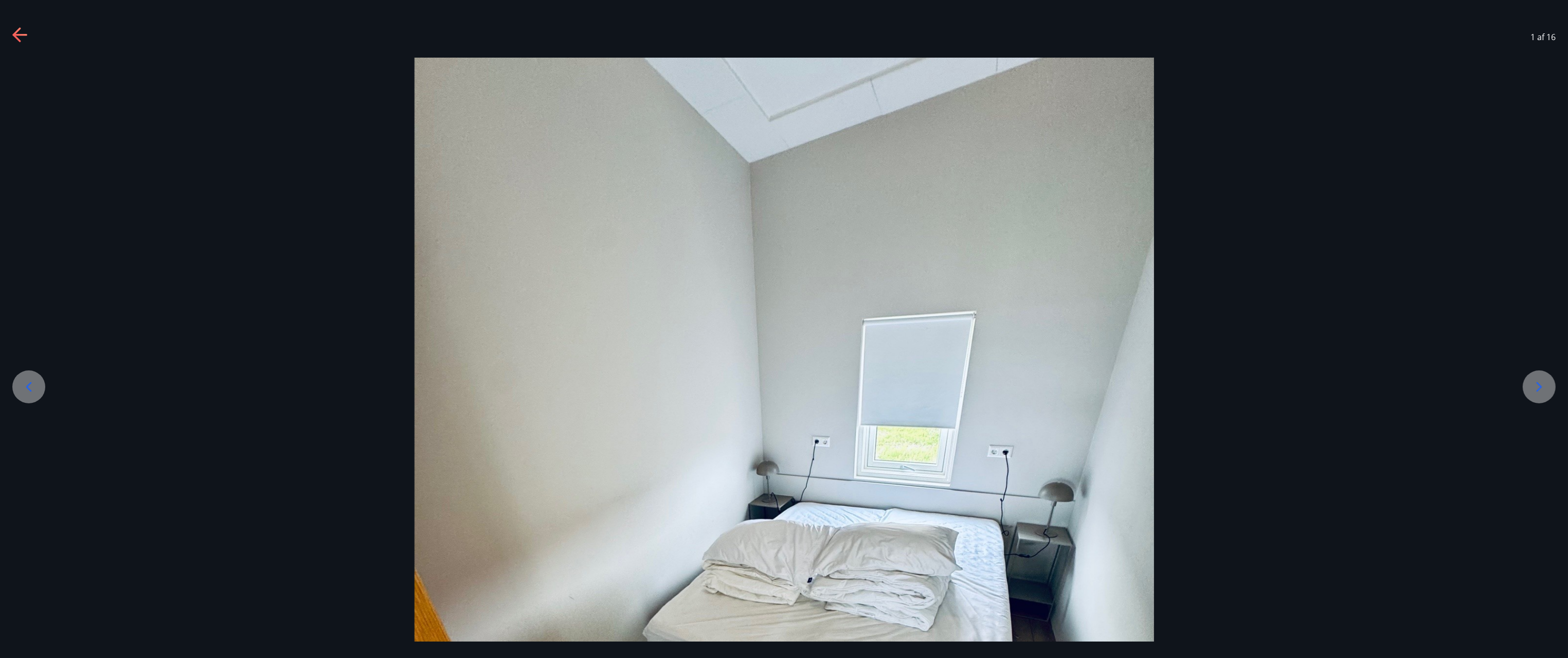
click at [31, 381] on icon at bounding box center [28, 386] width 16 height 16
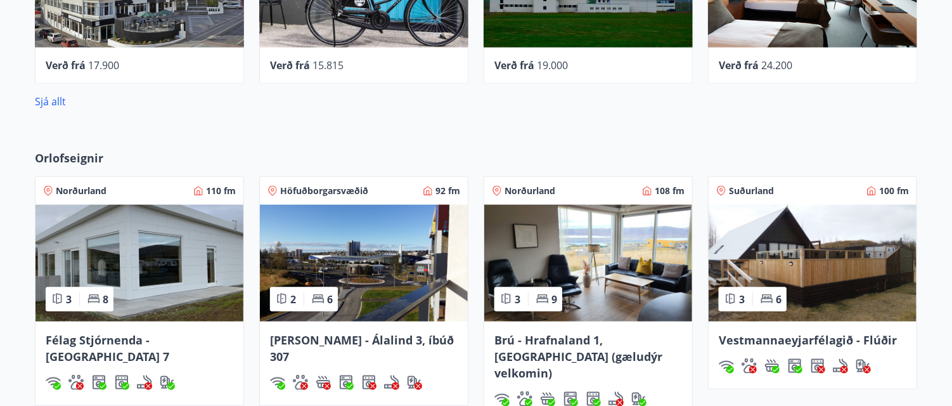
scroll to position [792, 0]
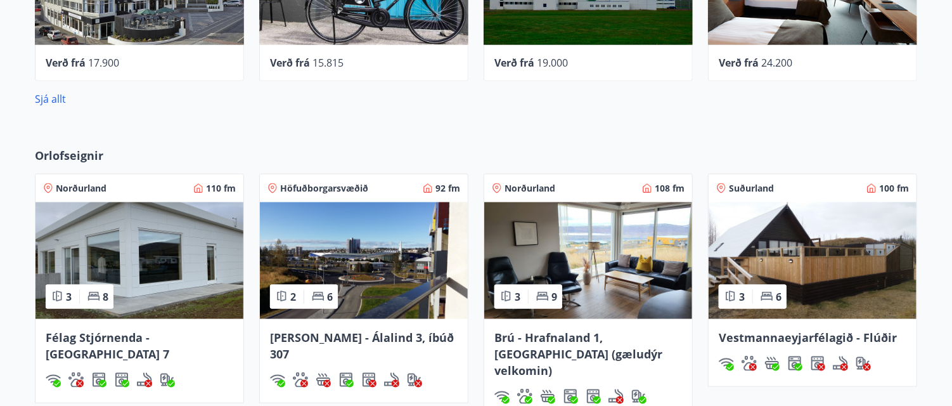
click at [618, 257] on img at bounding box center [588, 260] width 208 height 117
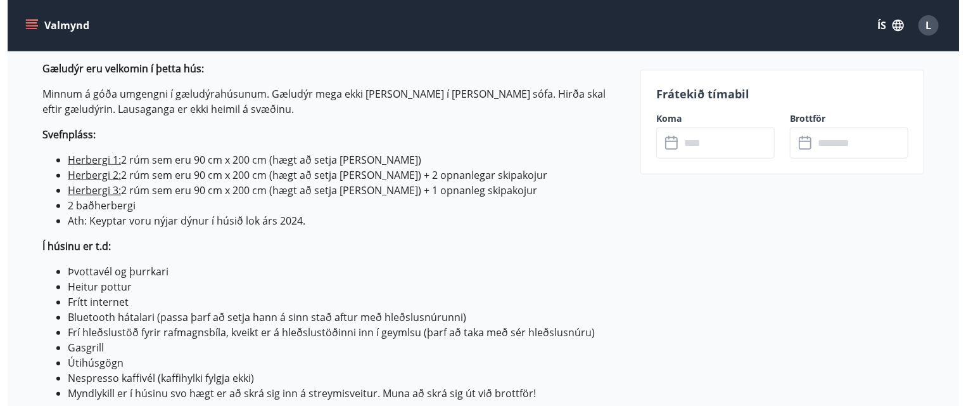
scroll to position [336, 0]
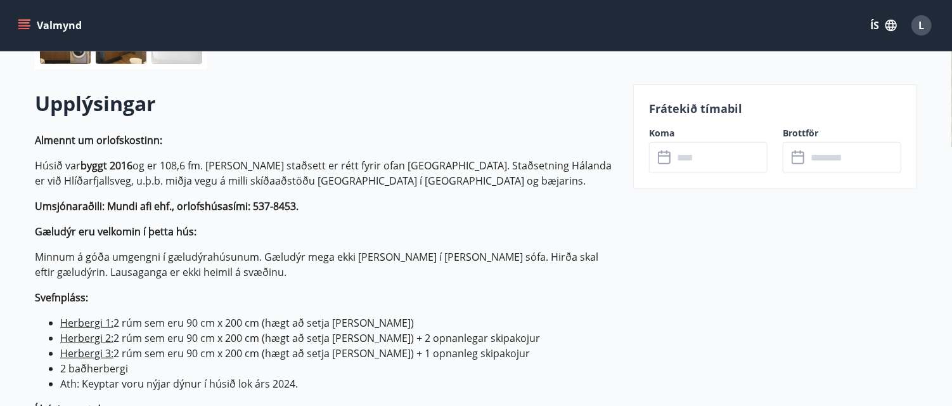
click at [666, 137] on label "Koma" at bounding box center [708, 133] width 119 height 13
click at [685, 166] on input "text" at bounding box center [720, 157] width 94 height 31
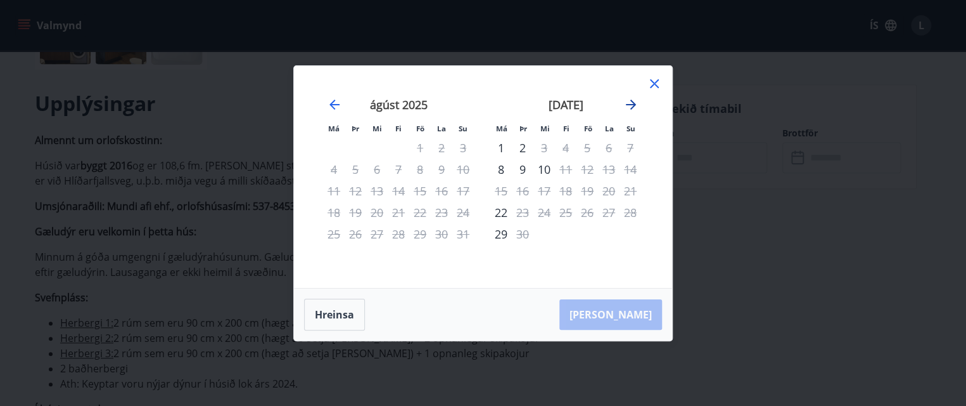
click at [627, 104] on icon "Move forward to switch to the next month." at bounding box center [631, 104] width 10 height 10
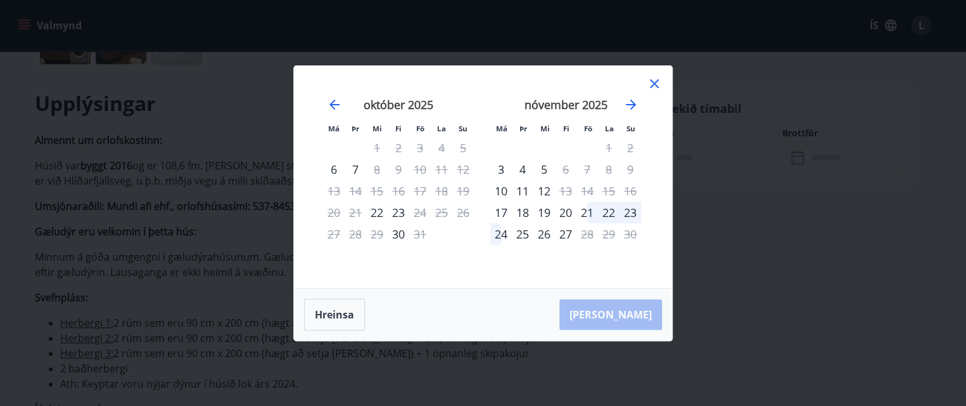
click at [589, 210] on div "21" at bounding box center [588, 213] width 22 height 22
click at [620, 312] on div "Hreinsa Taka Frá" at bounding box center [483, 314] width 378 height 52
click at [590, 214] on div "21" at bounding box center [588, 213] width 22 height 22
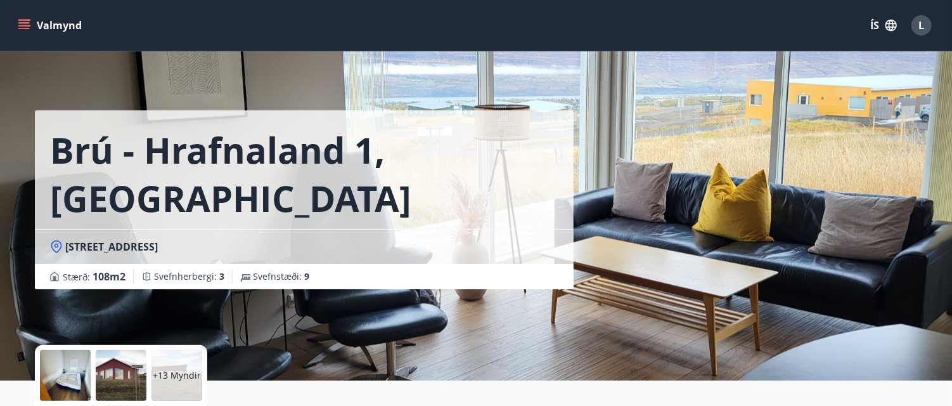
scroll to position [760, 0]
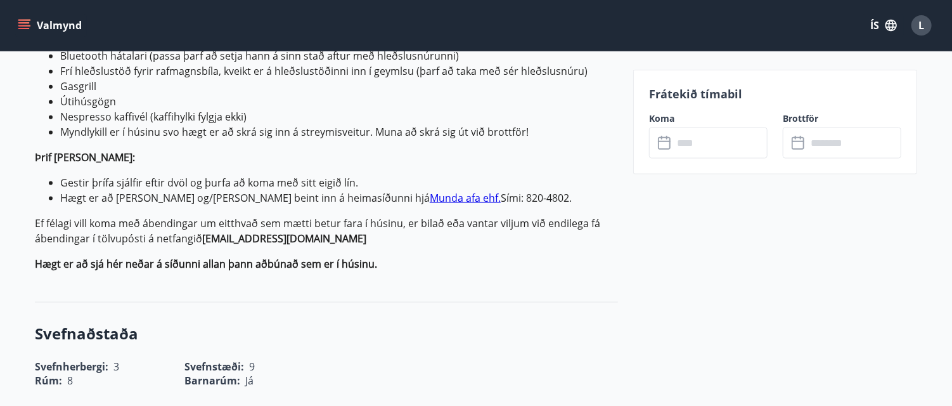
click at [695, 146] on input "text" at bounding box center [720, 142] width 94 height 31
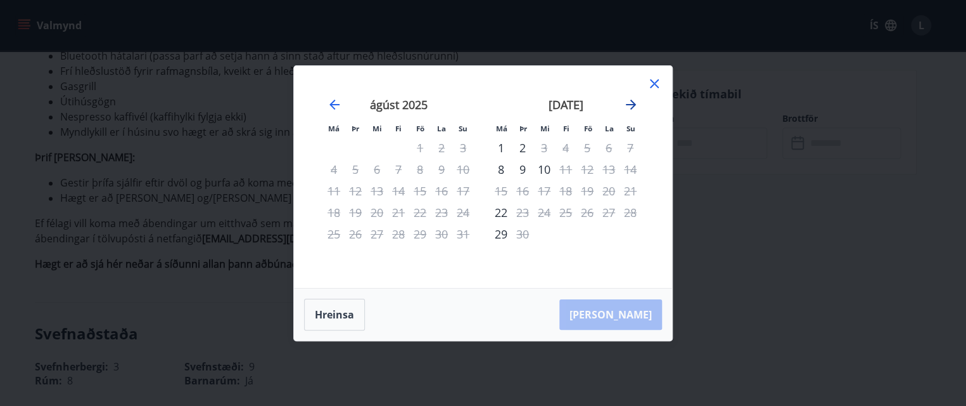
click at [634, 105] on icon "Move forward to switch to the next month." at bounding box center [631, 104] width 10 height 10
click at [629, 105] on icon "Move forward to switch to the next month." at bounding box center [631, 104] width 10 height 10
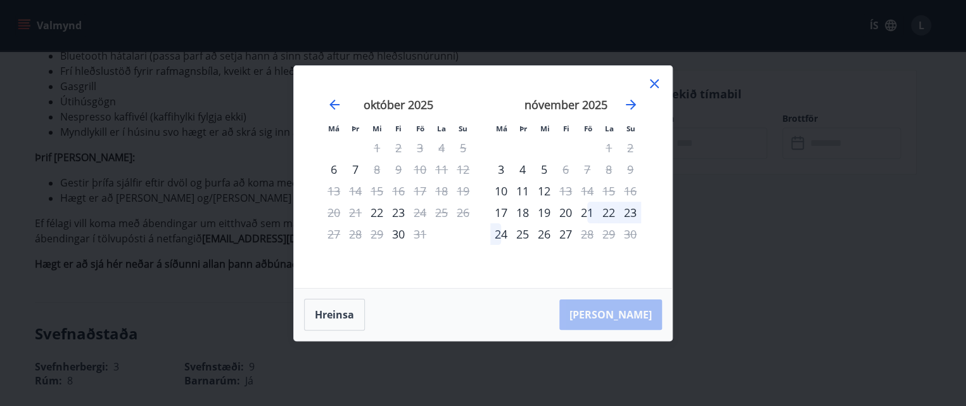
click at [584, 207] on div "21" at bounding box center [588, 213] width 22 height 22
click at [631, 314] on div "Hreinsa Taka Frá" at bounding box center [483, 314] width 378 height 52
click at [584, 211] on div "21" at bounding box center [588, 213] width 22 height 22
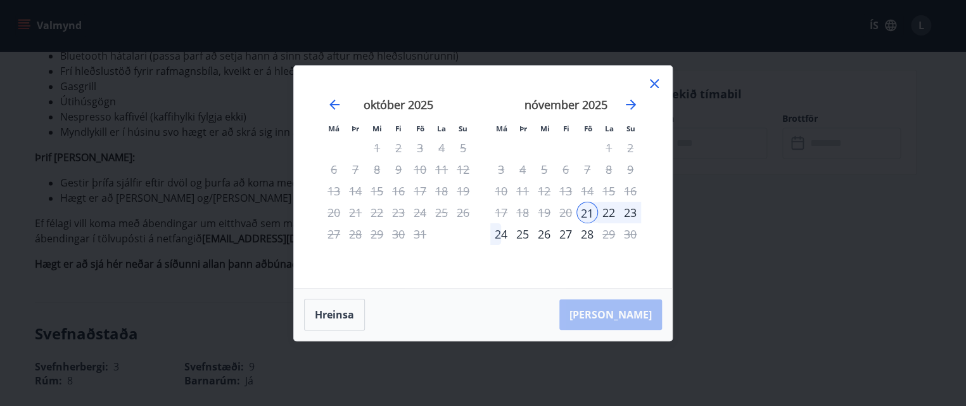
click at [496, 233] on div "24" at bounding box center [501, 234] width 22 height 22
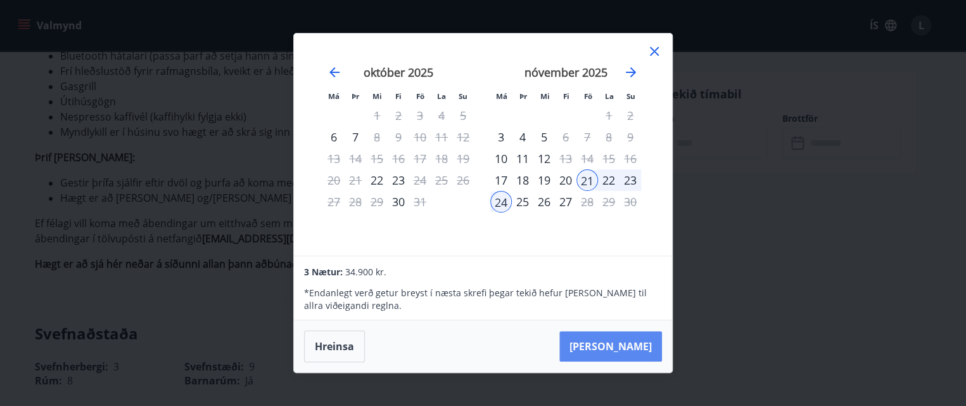
click at [618, 349] on button "Taka Frá" at bounding box center [611, 346] width 103 height 30
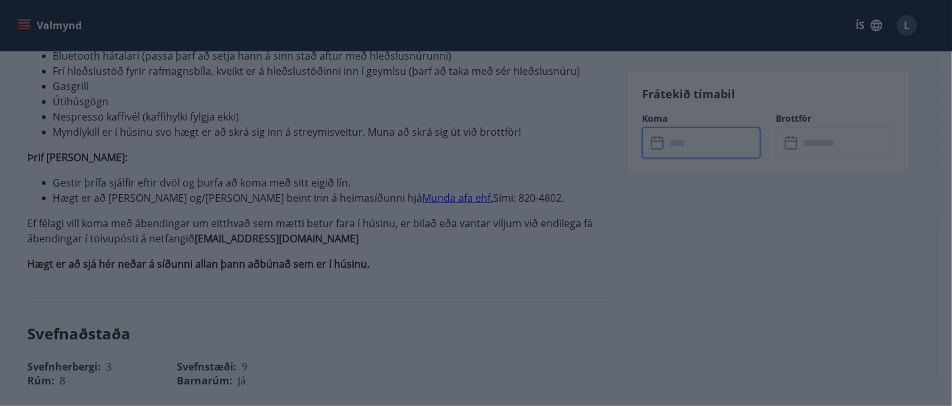
type input "******"
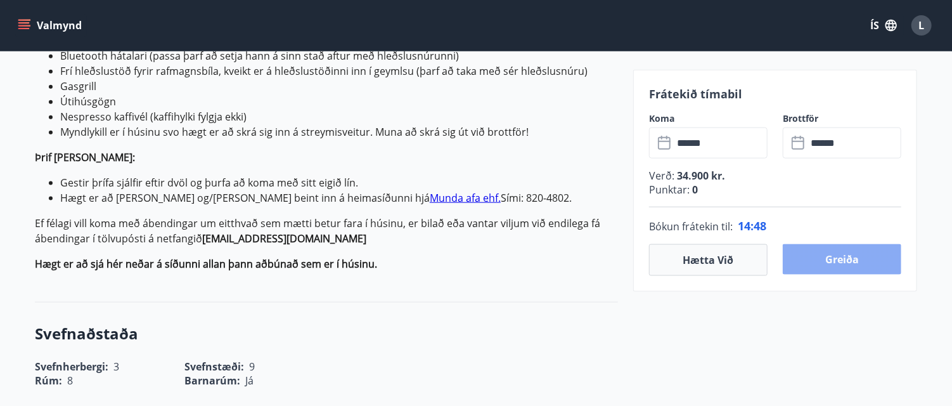
click at [848, 259] on button "Greiða" at bounding box center [842, 259] width 119 height 30
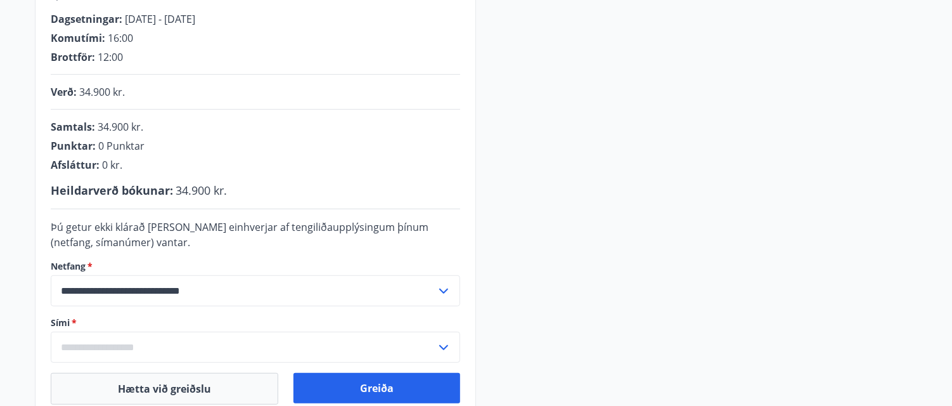
scroll to position [356, 0]
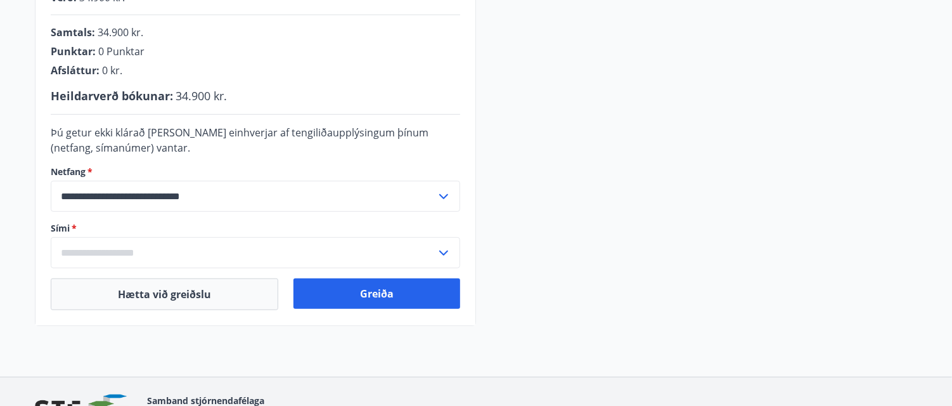
click at [80, 255] on input "text" at bounding box center [243, 252] width 385 height 31
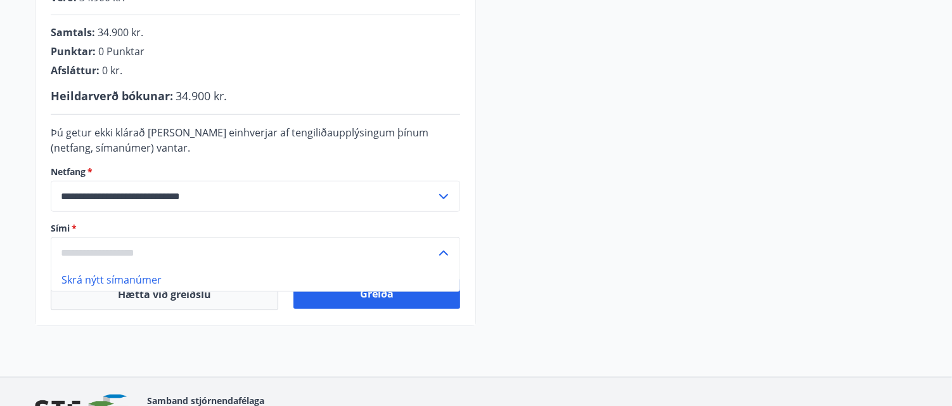
click at [576, 258] on div "**********" at bounding box center [476, 79] width 882 height 494
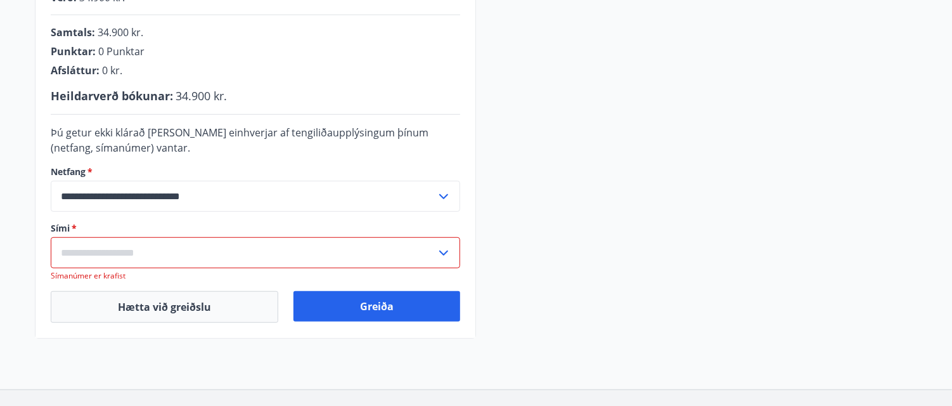
click at [87, 243] on input "text" at bounding box center [243, 252] width 385 height 31
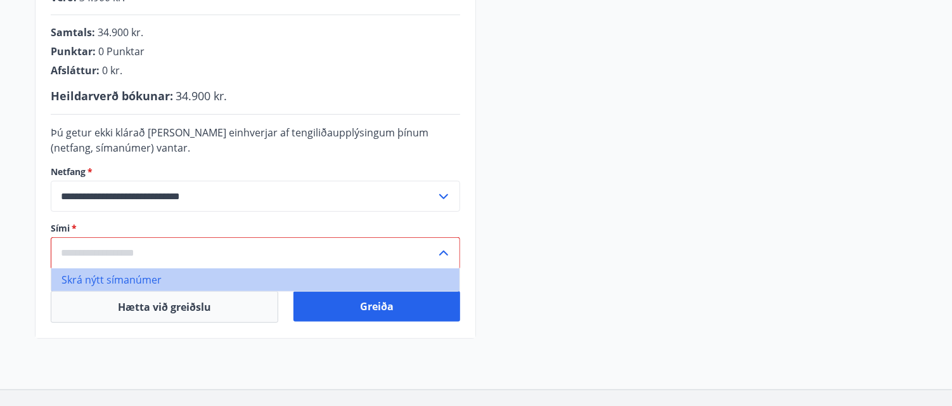
click at [110, 277] on li "Skrá nýtt símanúmer" at bounding box center [255, 279] width 408 height 23
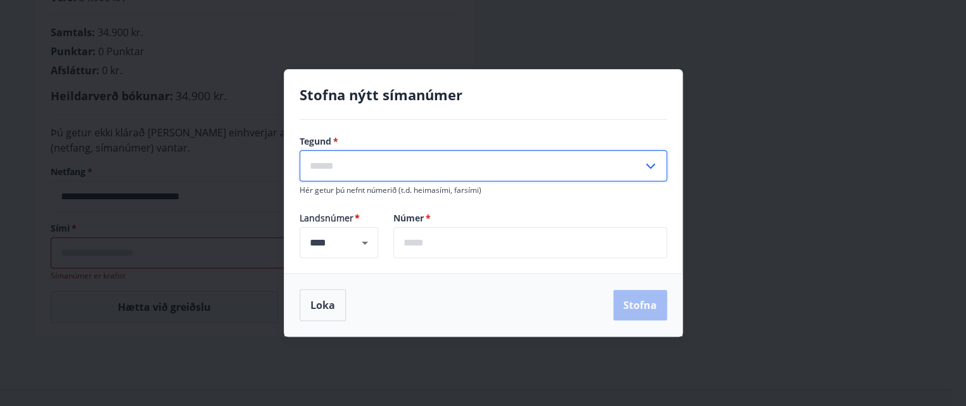
click at [336, 165] on input "text" at bounding box center [471, 165] width 343 height 31
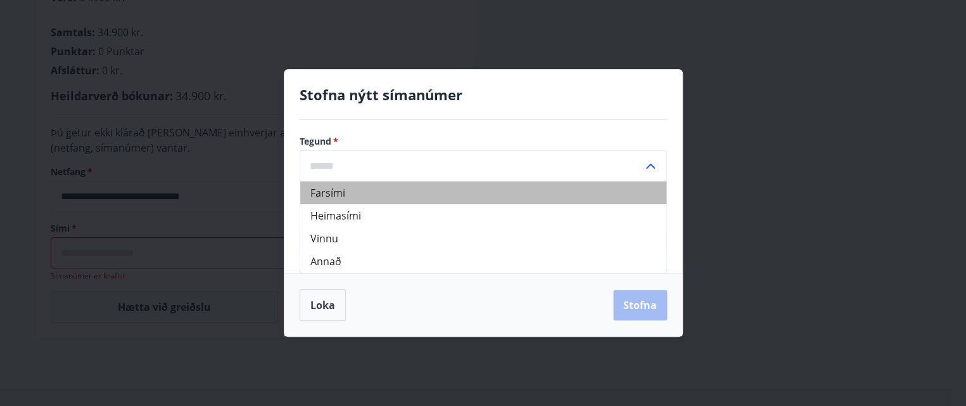
click at [332, 198] on li "Farsími" at bounding box center [483, 192] width 366 height 23
type input "*******"
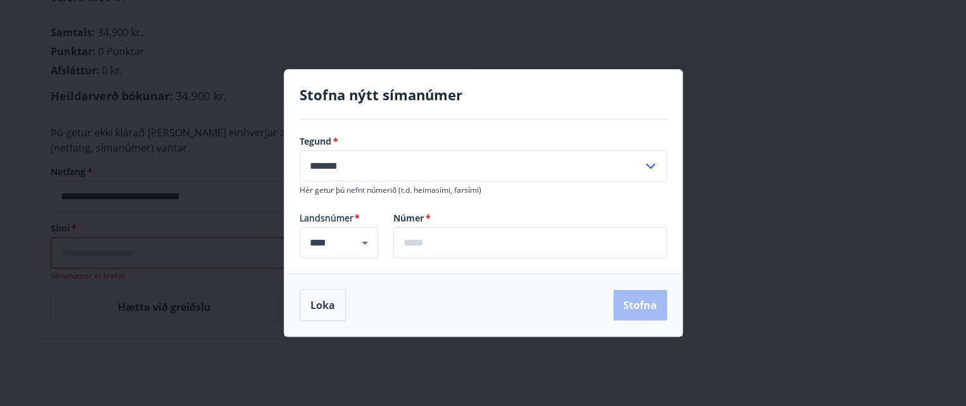
click at [444, 244] on input "text" at bounding box center [531, 242] width 274 height 31
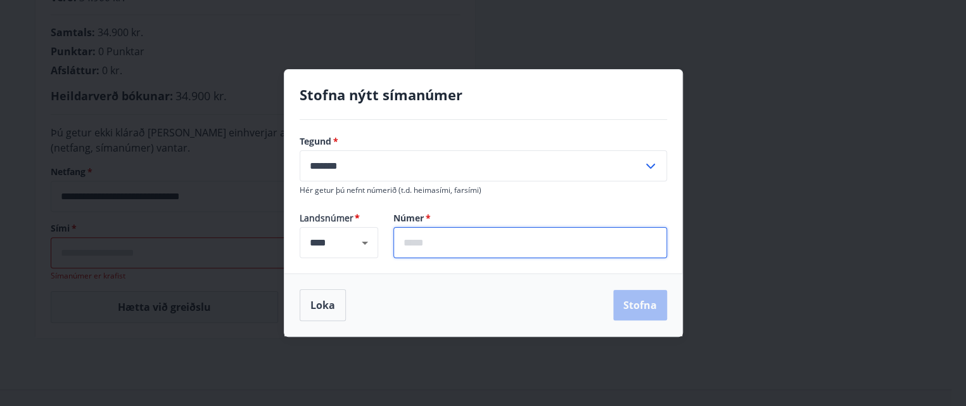
type input "*******"
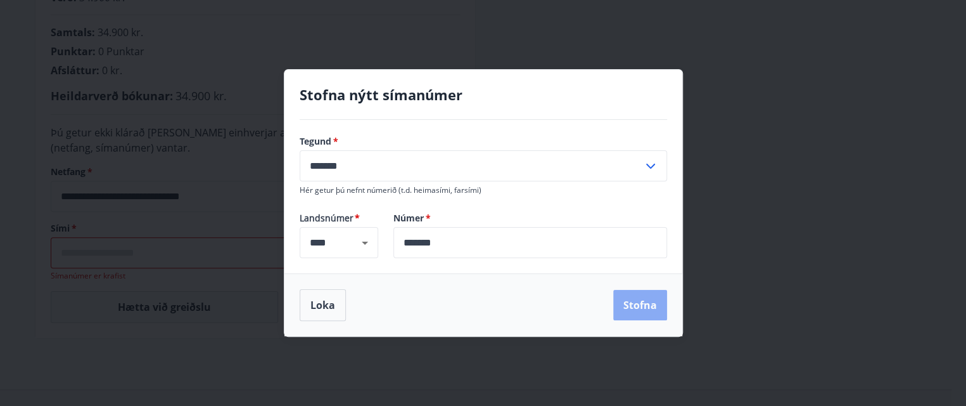
click at [641, 307] on button "Stofna" at bounding box center [640, 305] width 54 height 30
type input "**********"
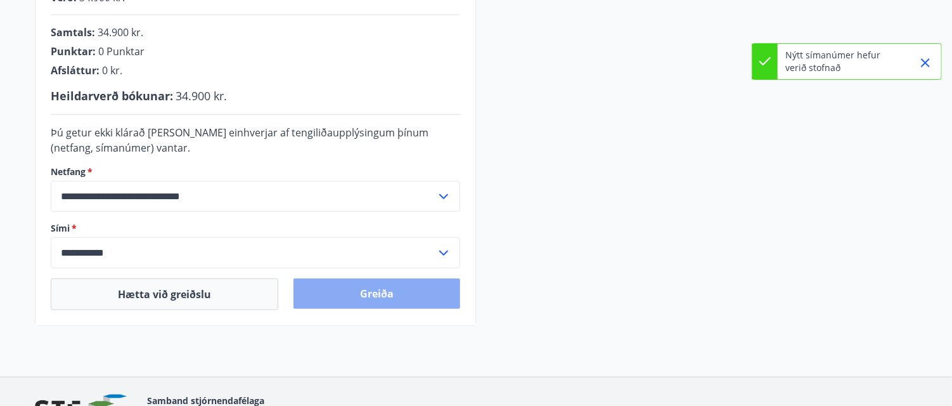
click at [394, 300] on button "Greiða" at bounding box center [376, 293] width 167 height 30
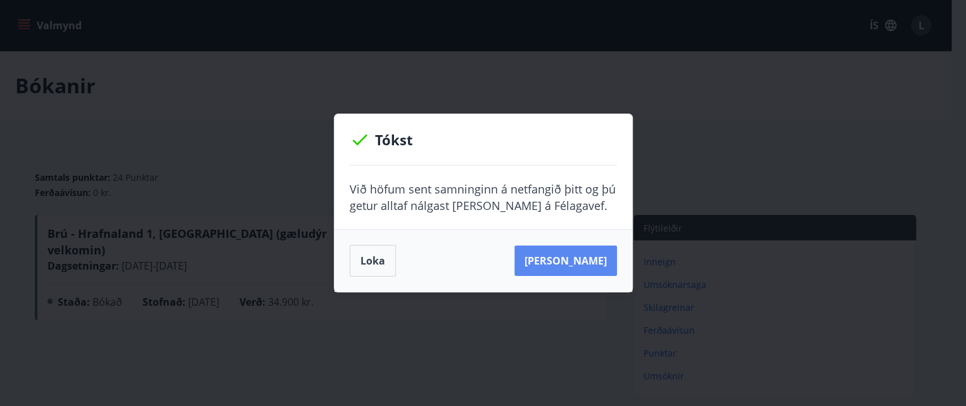
click at [570, 265] on button "[PERSON_NAME]" at bounding box center [566, 260] width 103 height 30
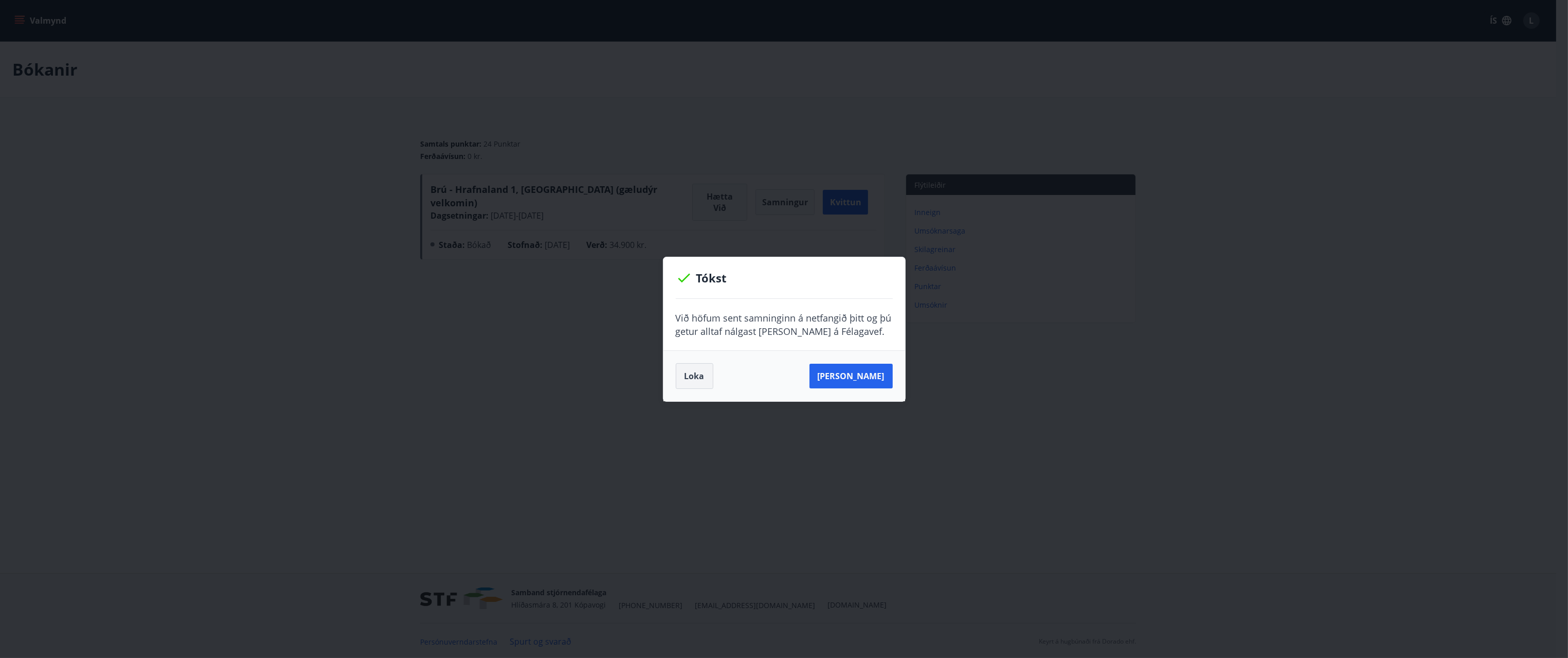
click at [689, 329] on button "Loka" at bounding box center [695, 376] width 37 height 26
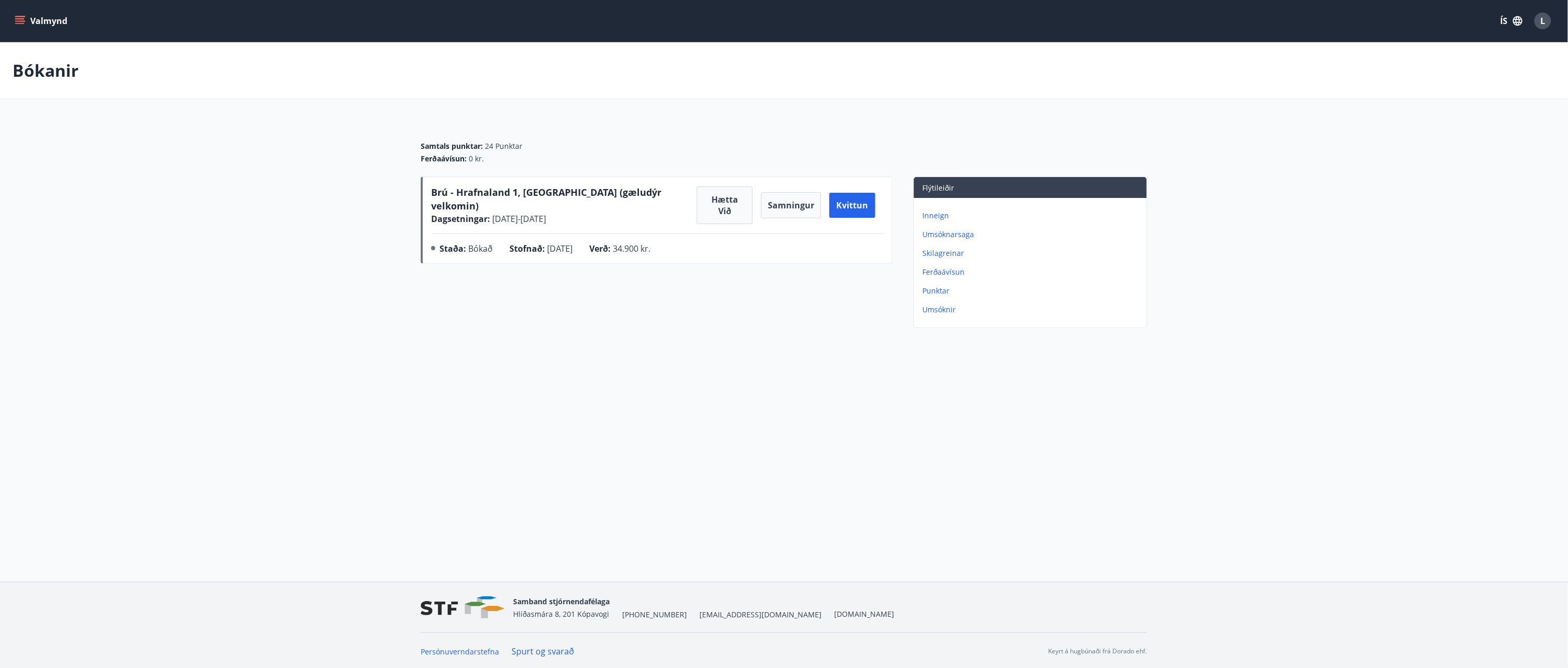
click at [772, 334] on div "Valmynd ÍS L Bókanir Samtals punktar : 24 Punktar Ferðaávísun : 0 kr. Brú - Hra…" at bounding box center [784, 291] width 1568 height 582
click at [796, 217] on p "Inneign" at bounding box center [1032, 215] width 220 height 11
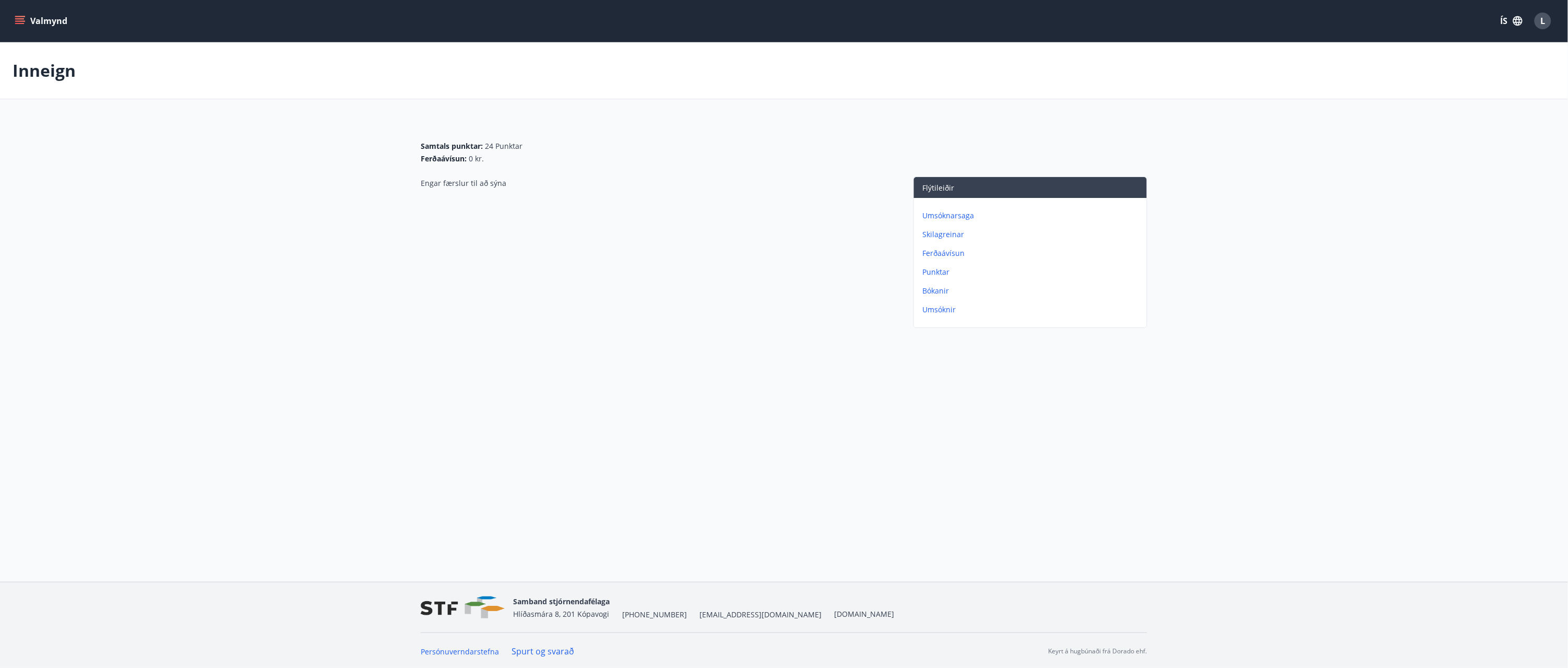
click at [796, 231] on p "Skilagreinar" at bounding box center [1032, 234] width 220 height 11
